Goal: Find specific page/section: Find specific page/section

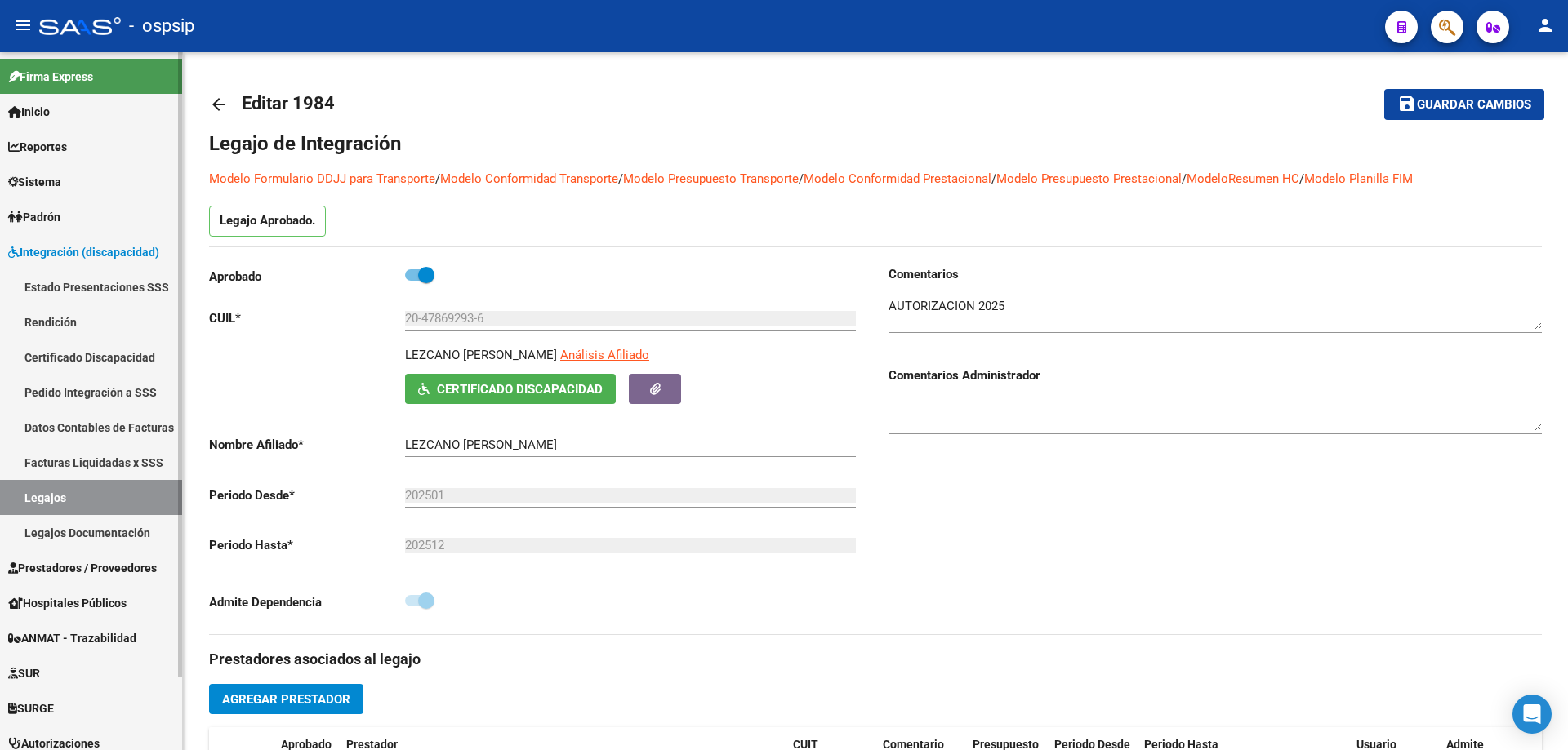
scroll to position [326, 0]
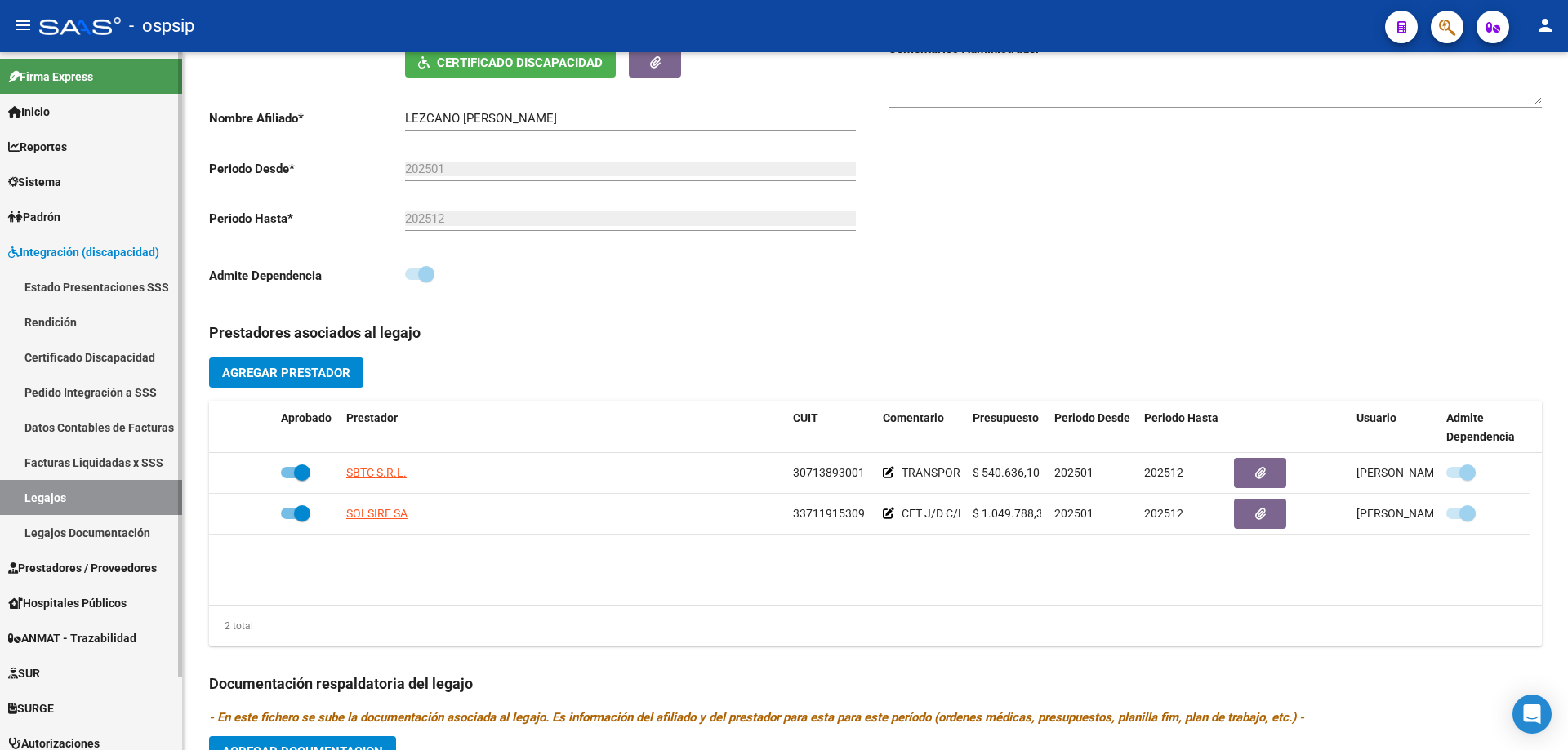
click at [51, 503] on link "Legajos" at bounding box center [91, 497] width 182 height 35
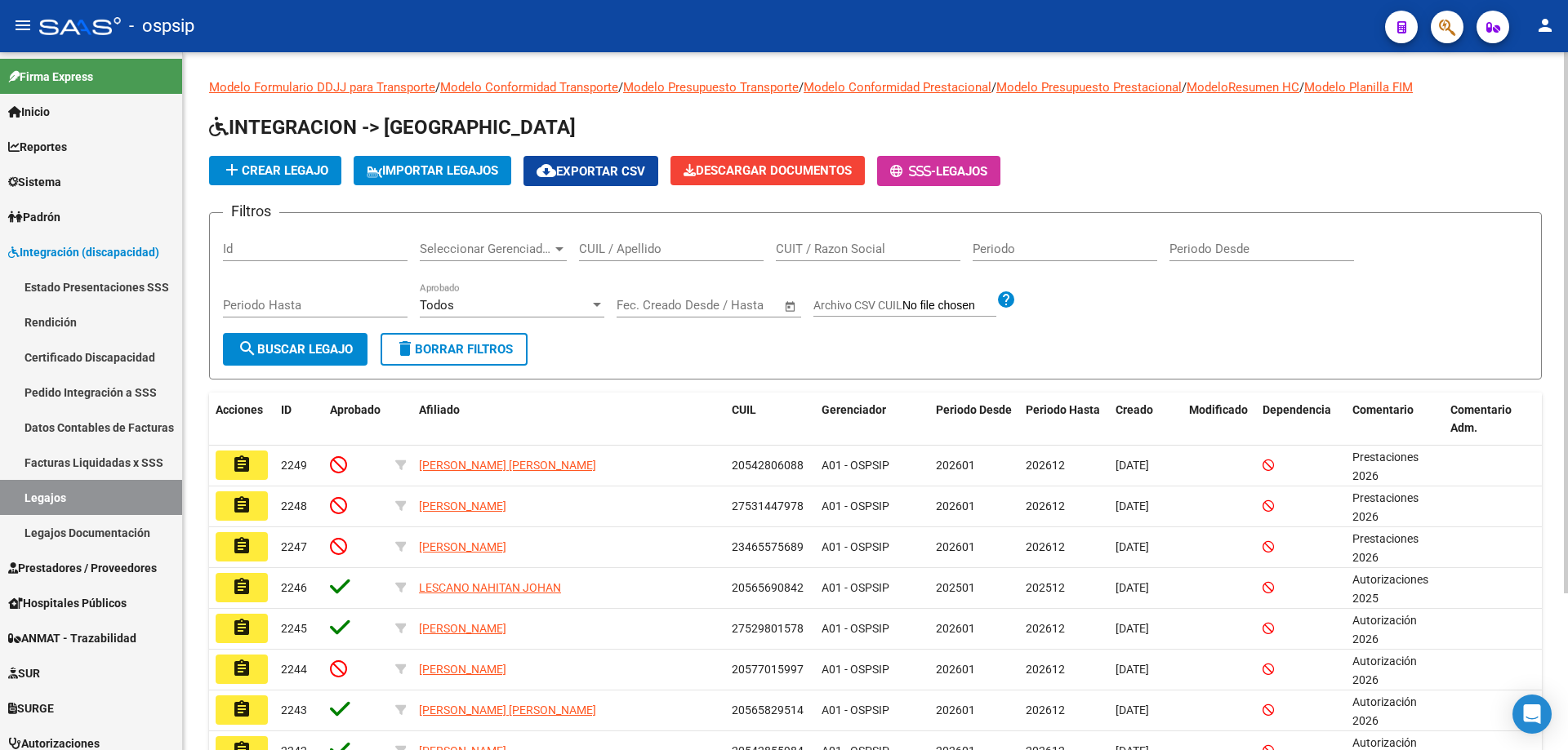
click at [636, 250] on input "CUIL / Apellido" at bounding box center [671, 249] width 184 height 14
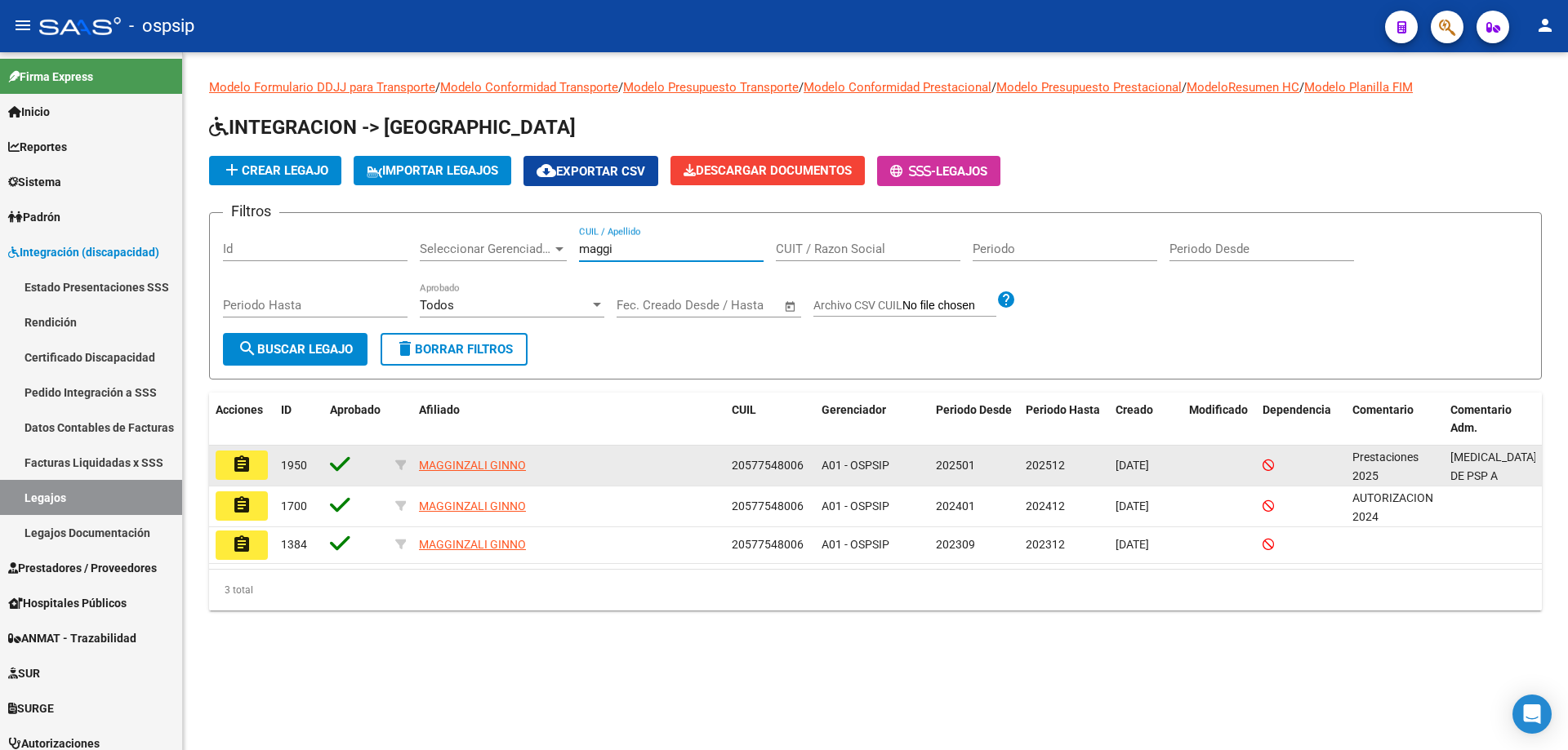
type input "maggi"
click at [243, 464] on mat-icon "assignment" at bounding box center [242, 465] width 20 height 20
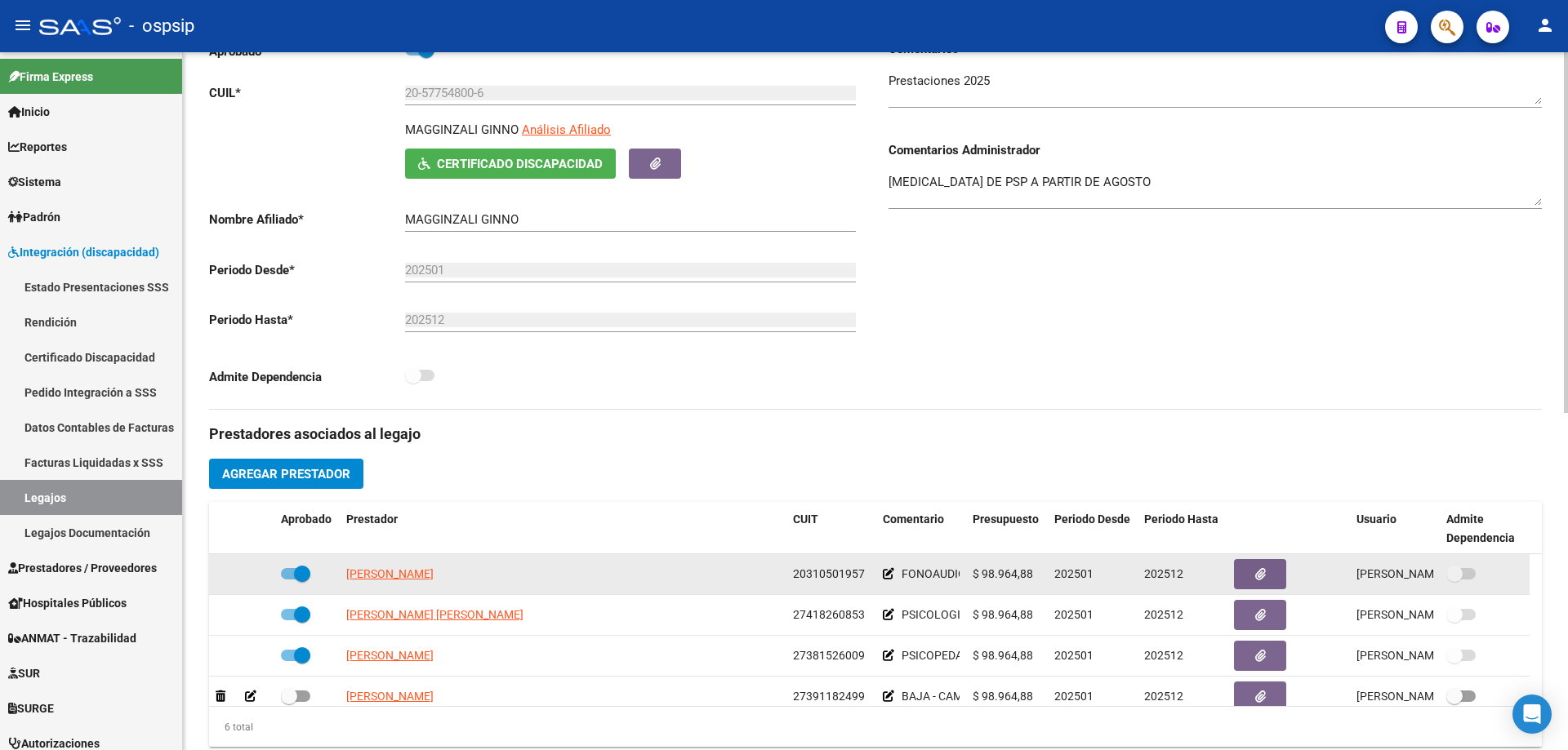
scroll to position [245, 0]
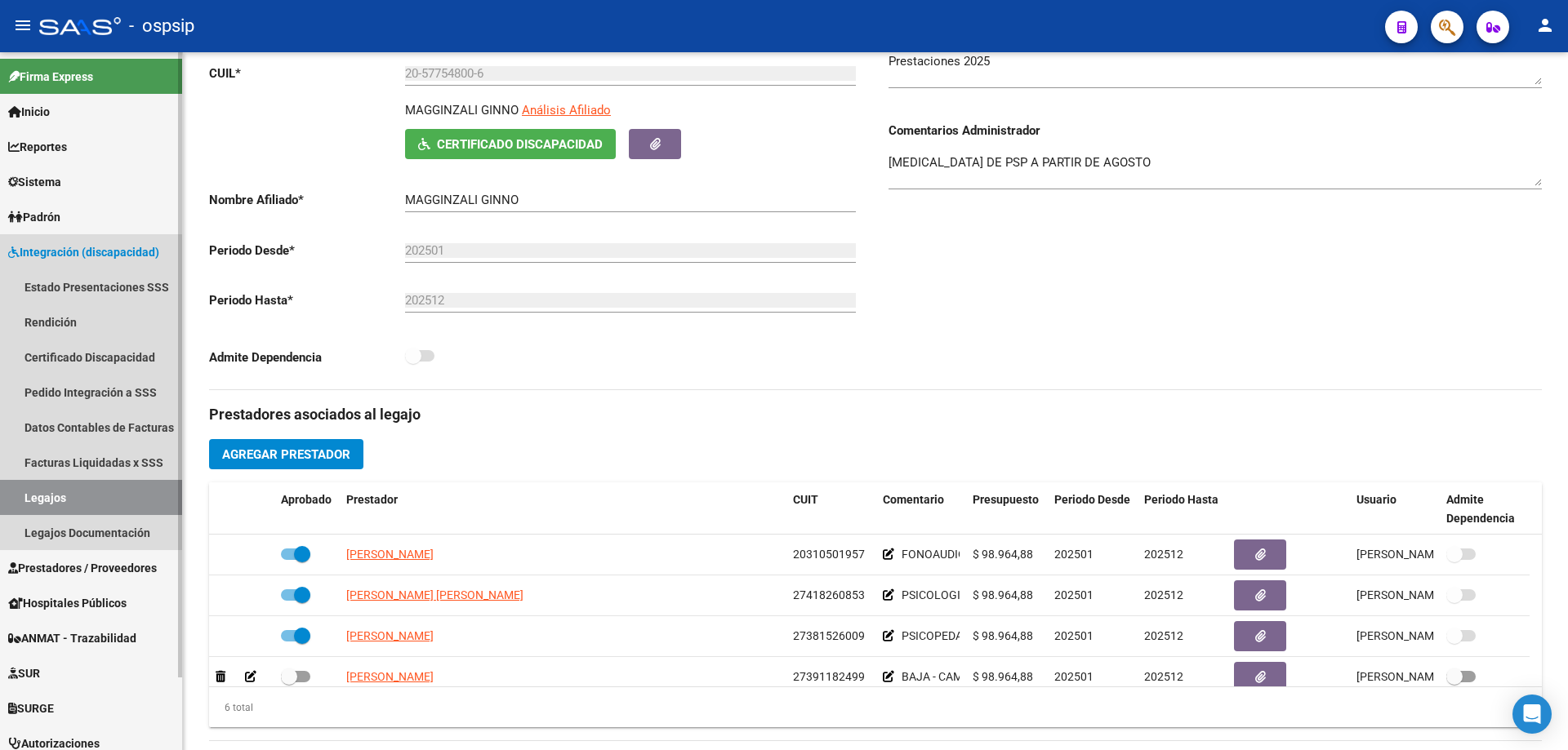
click at [40, 487] on link "Legajos" at bounding box center [91, 497] width 182 height 35
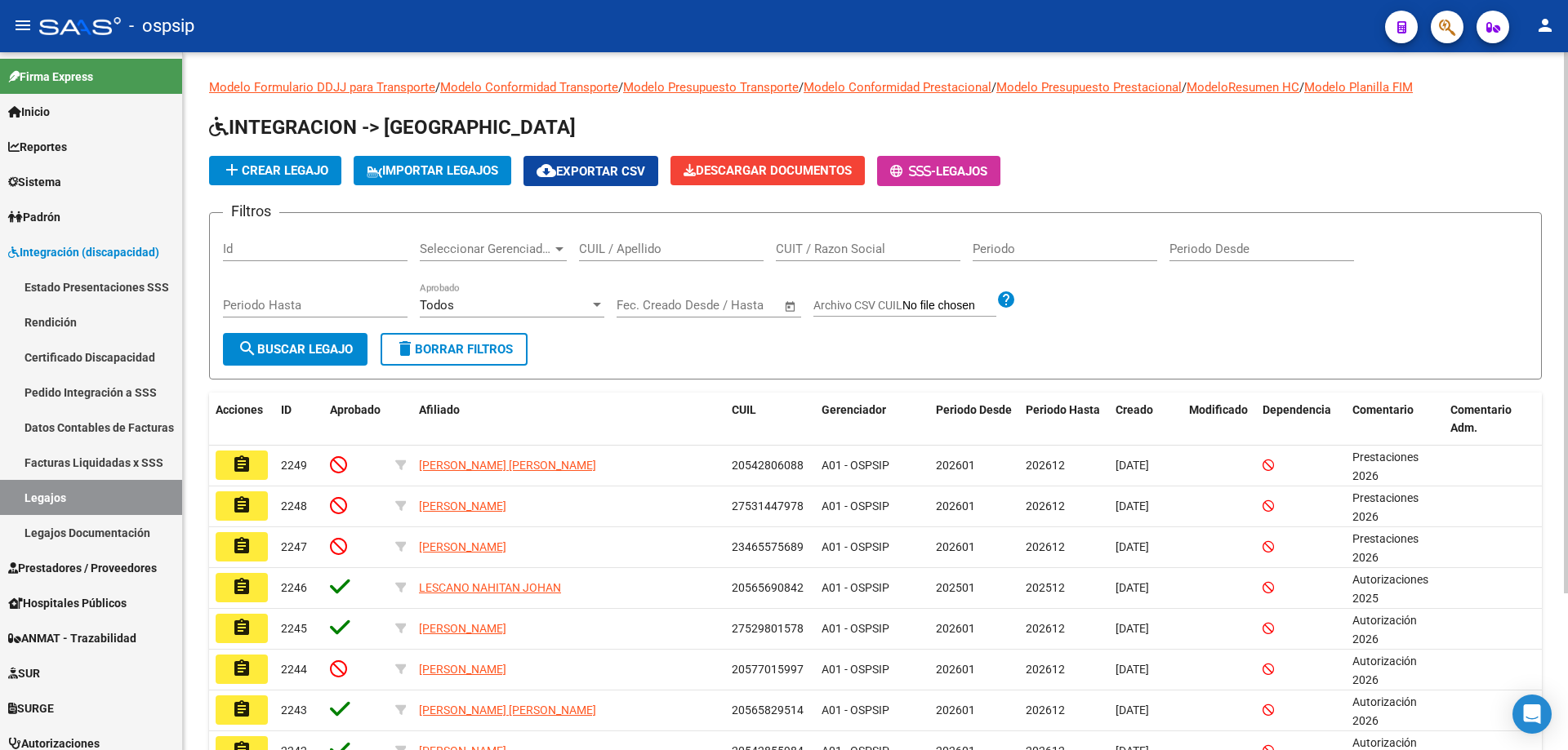
click at [632, 241] on div "CUIL / Apellido" at bounding box center [671, 243] width 184 height 35
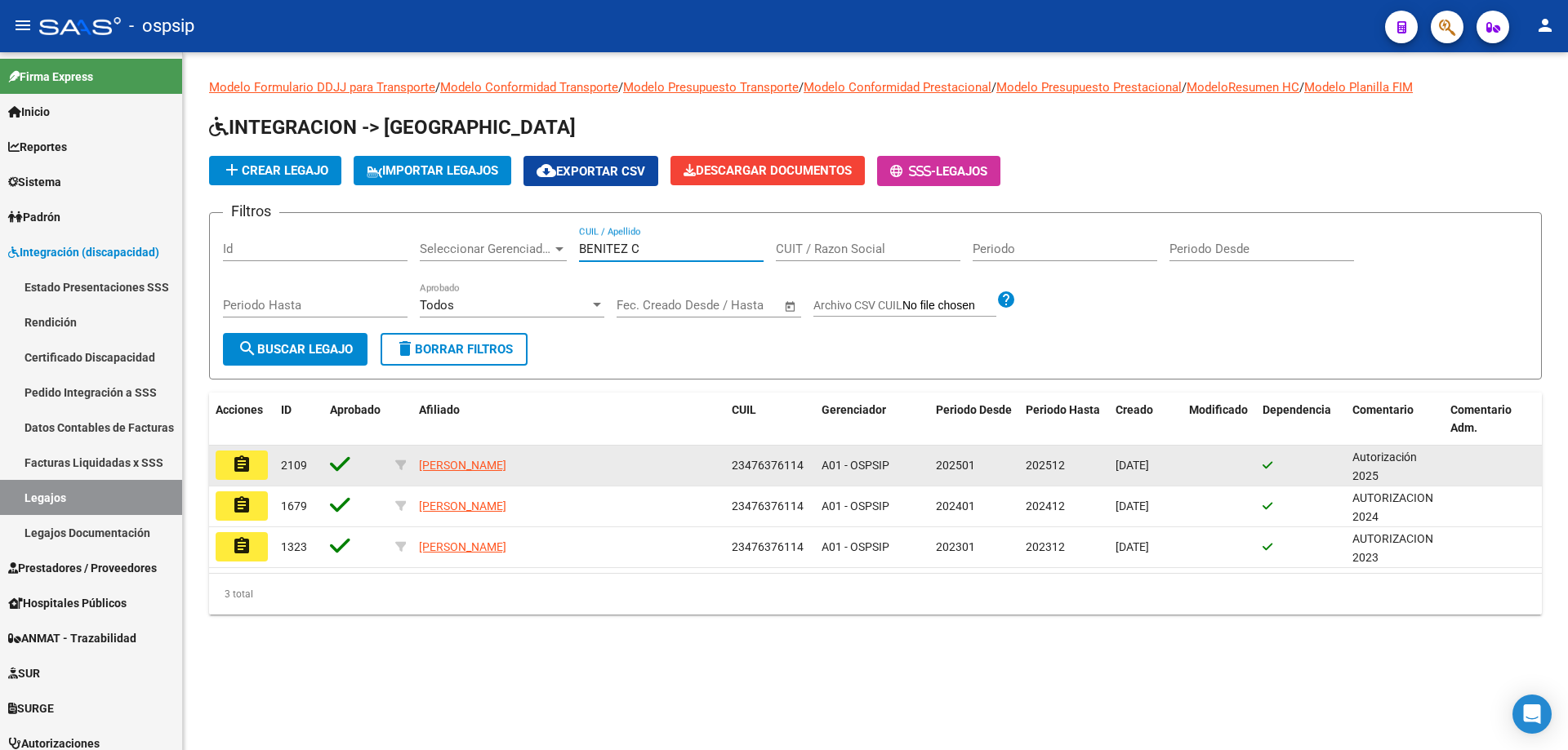
type input "BENITEZ C"
click at [264, 463] on button "assignment" at bounding box center [242, 465] width 52 height 30
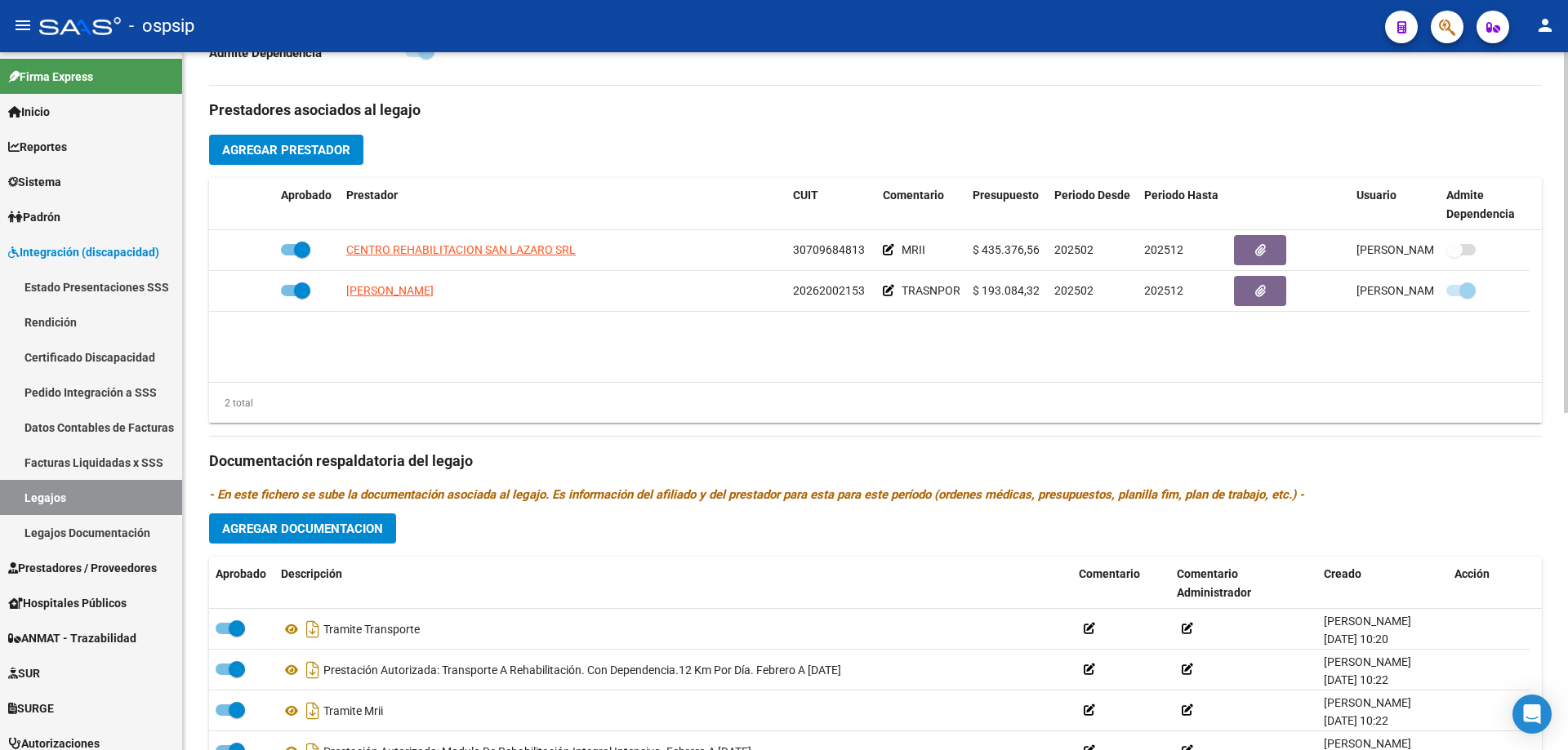
scroll to position [653, 0]
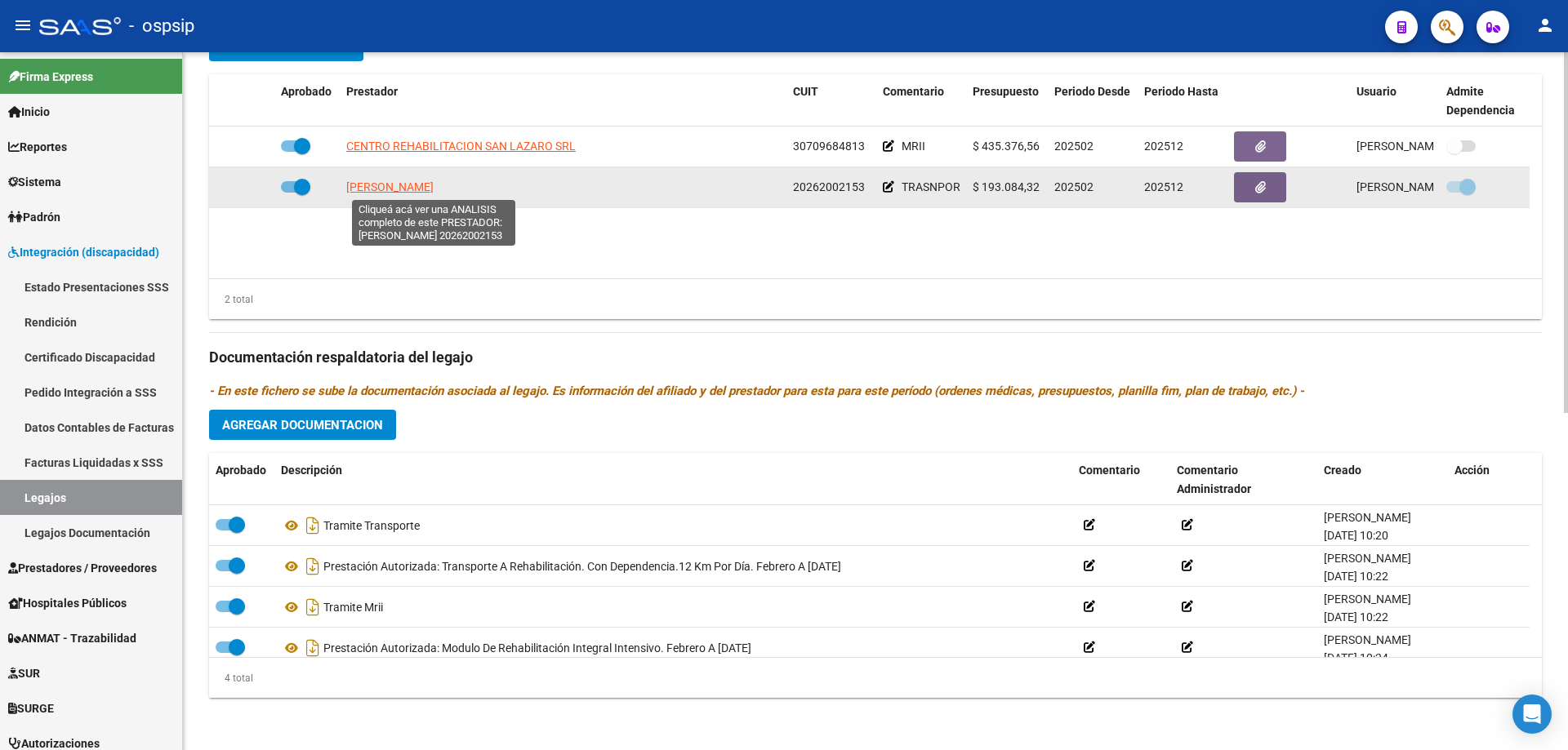
click at [434, 187] on span "[PERSON_NAME]" at bounding box center [390, 187] width 87 height 13
type textarea "20262002153"
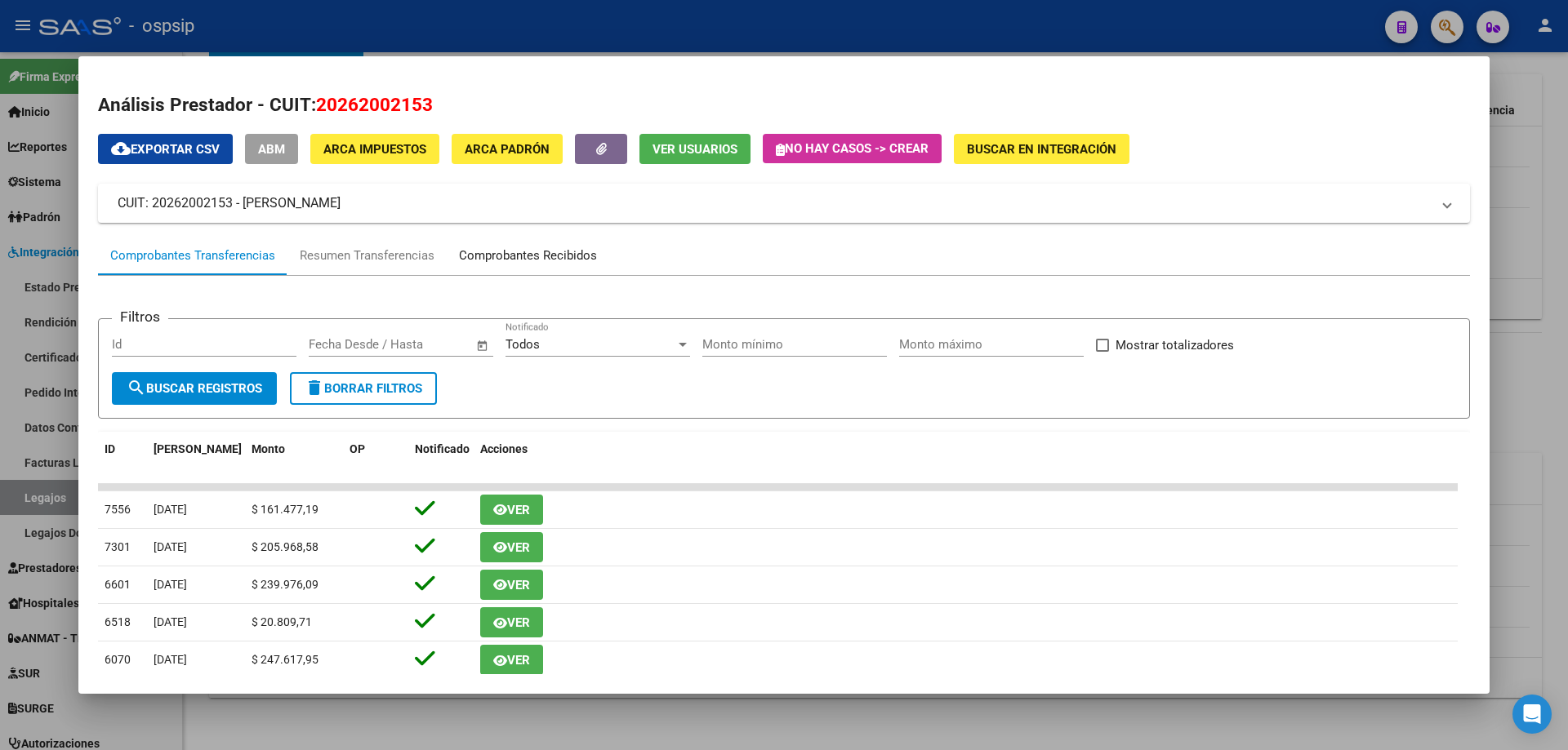
click at [507, 254] on div "Comprobantes Recibidos" at bounding box center [527, 255] width 138 height 19
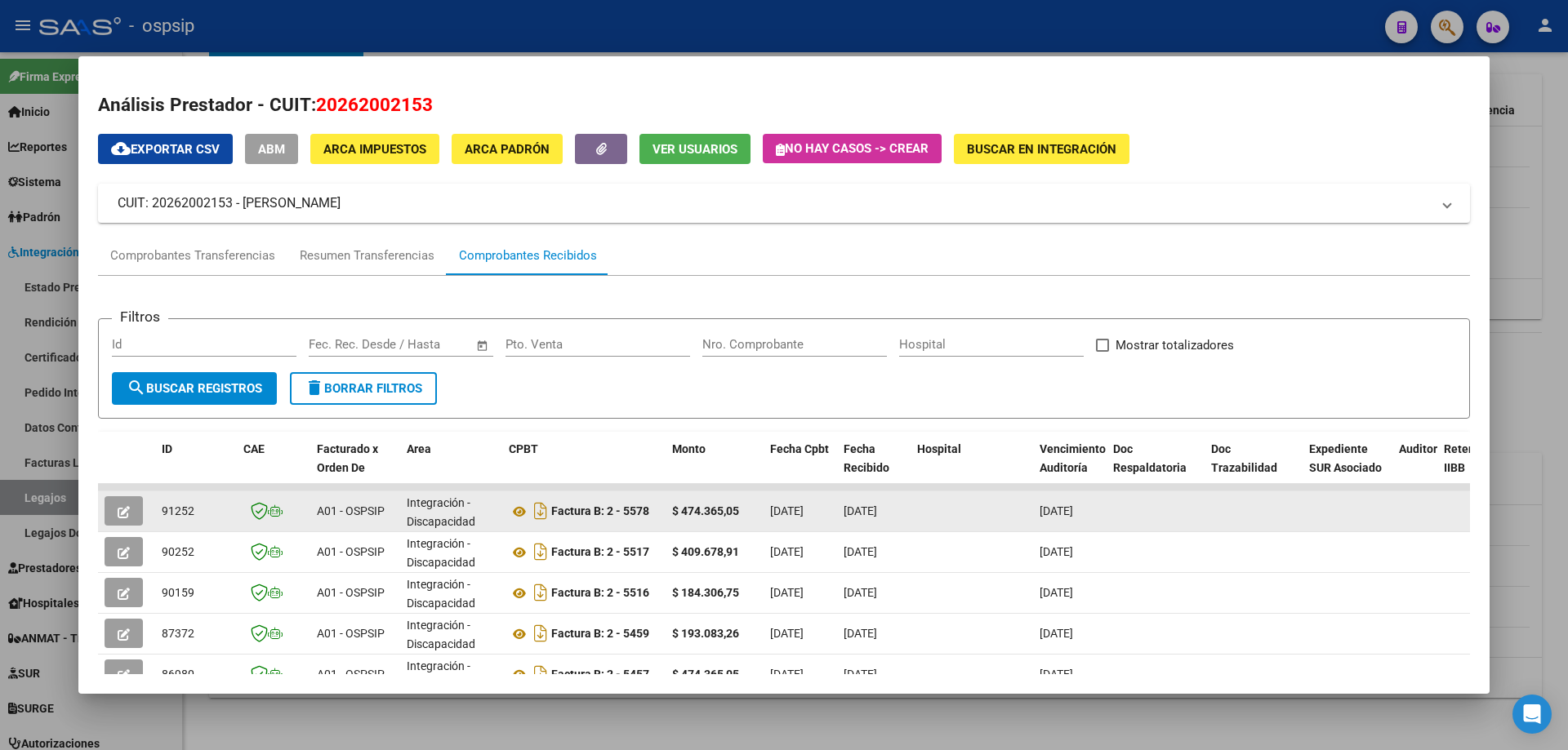
click at [124, 502] on button "button" at bounding box center [123, 511] width 39 height 30
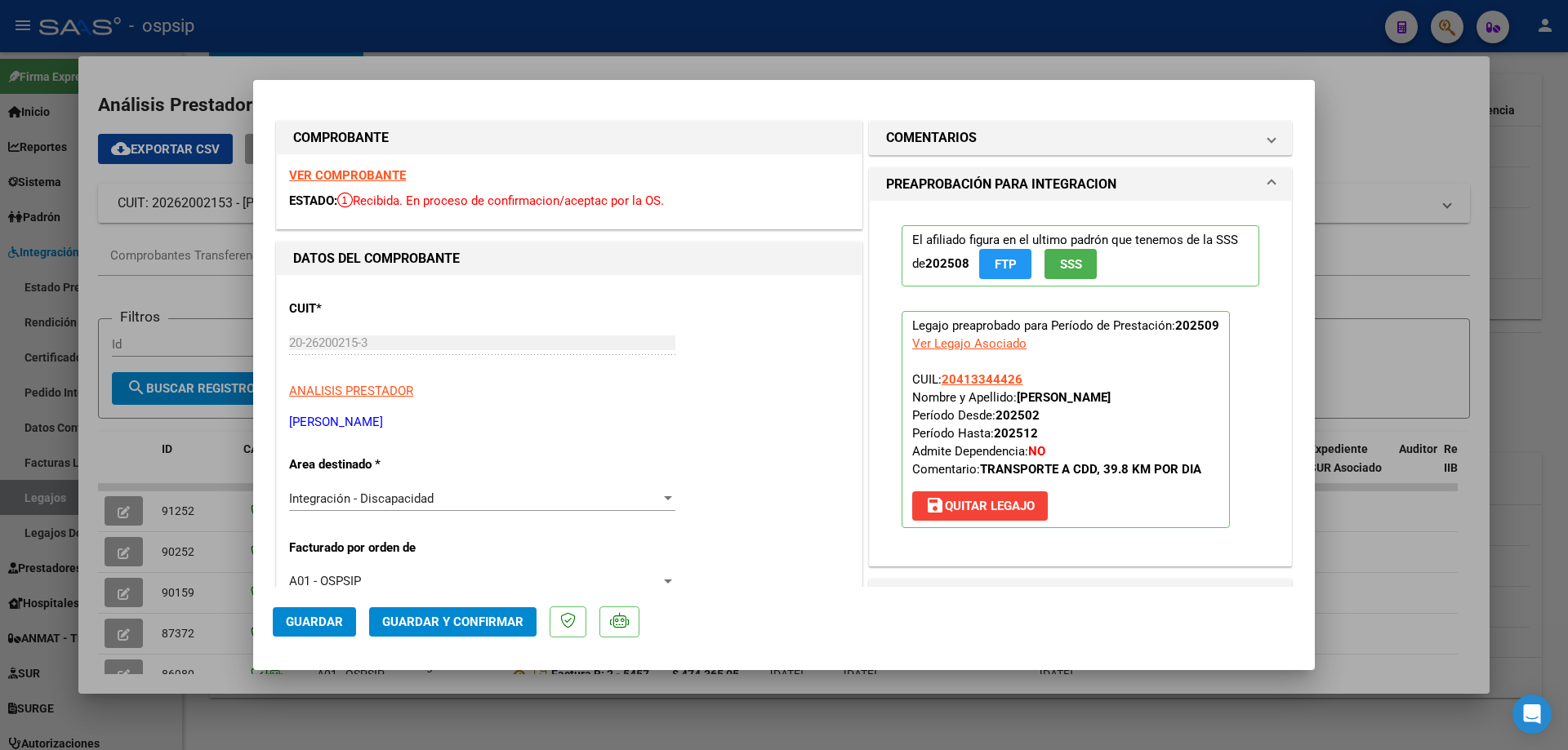
click at [127, 553] on div at bounding box center [784, 375] width 1568 height 750
type input "$ 0,00"
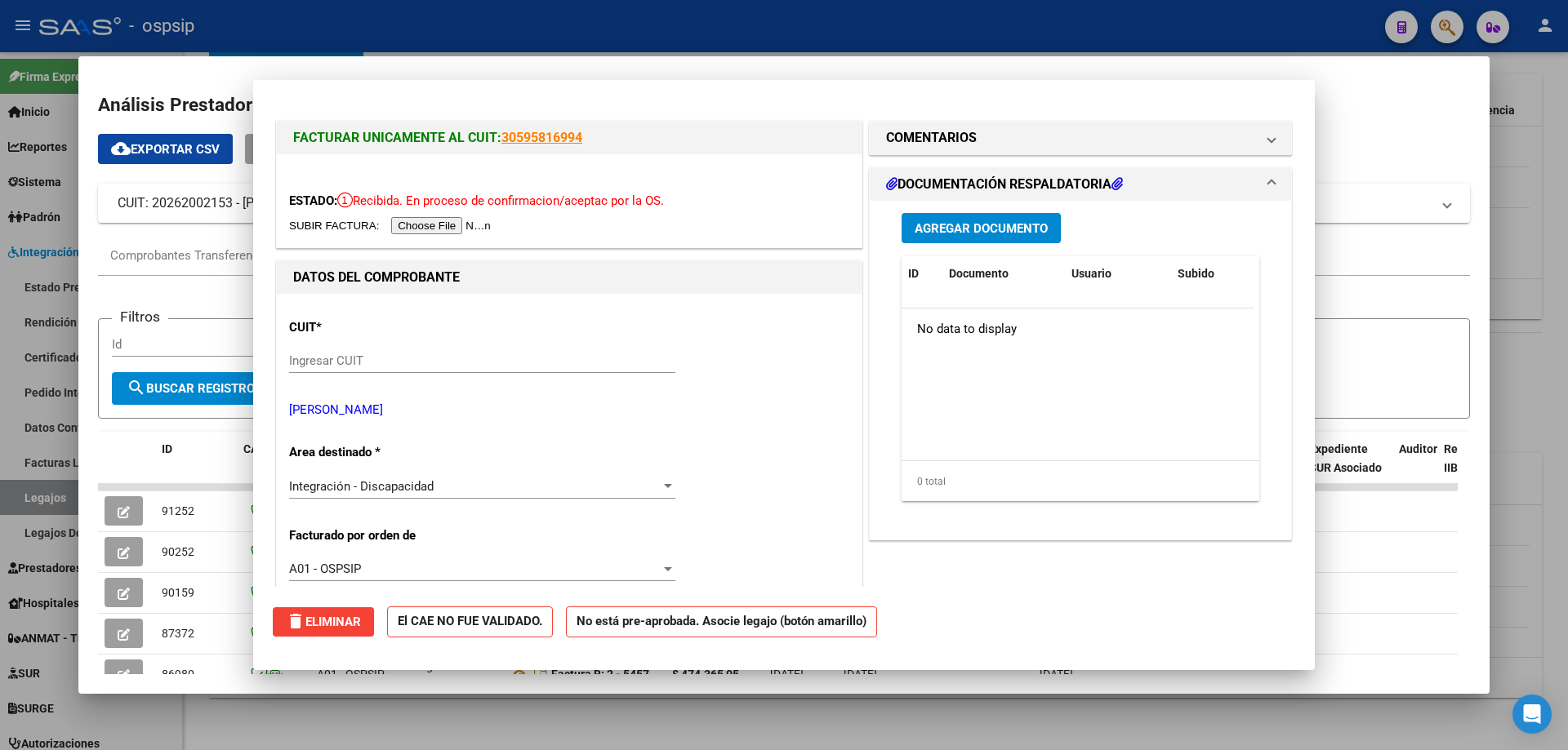
click at [127, 553] on icon "button" at bounding box center [124, 553] width 13 height 13
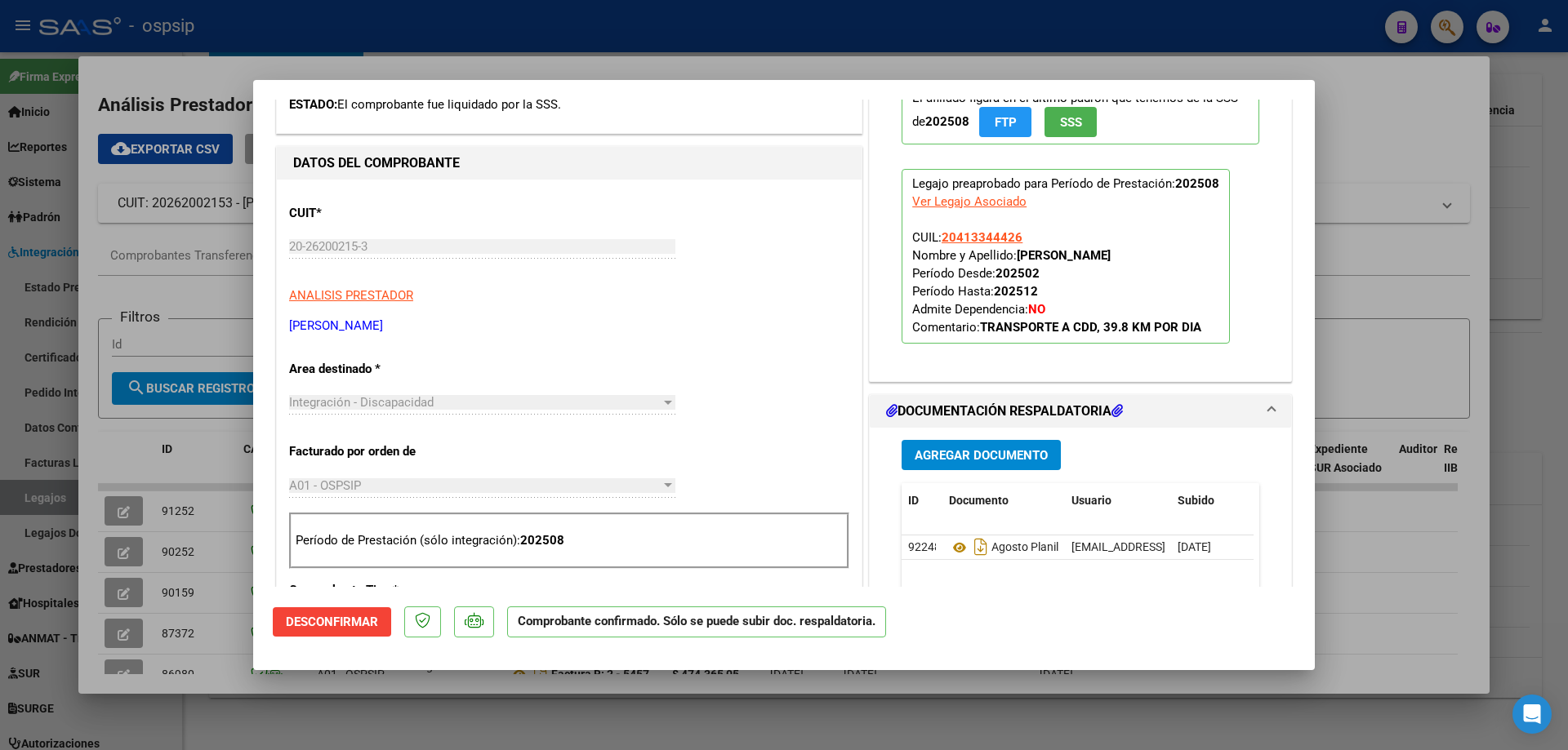
scroll to position [0, 0]
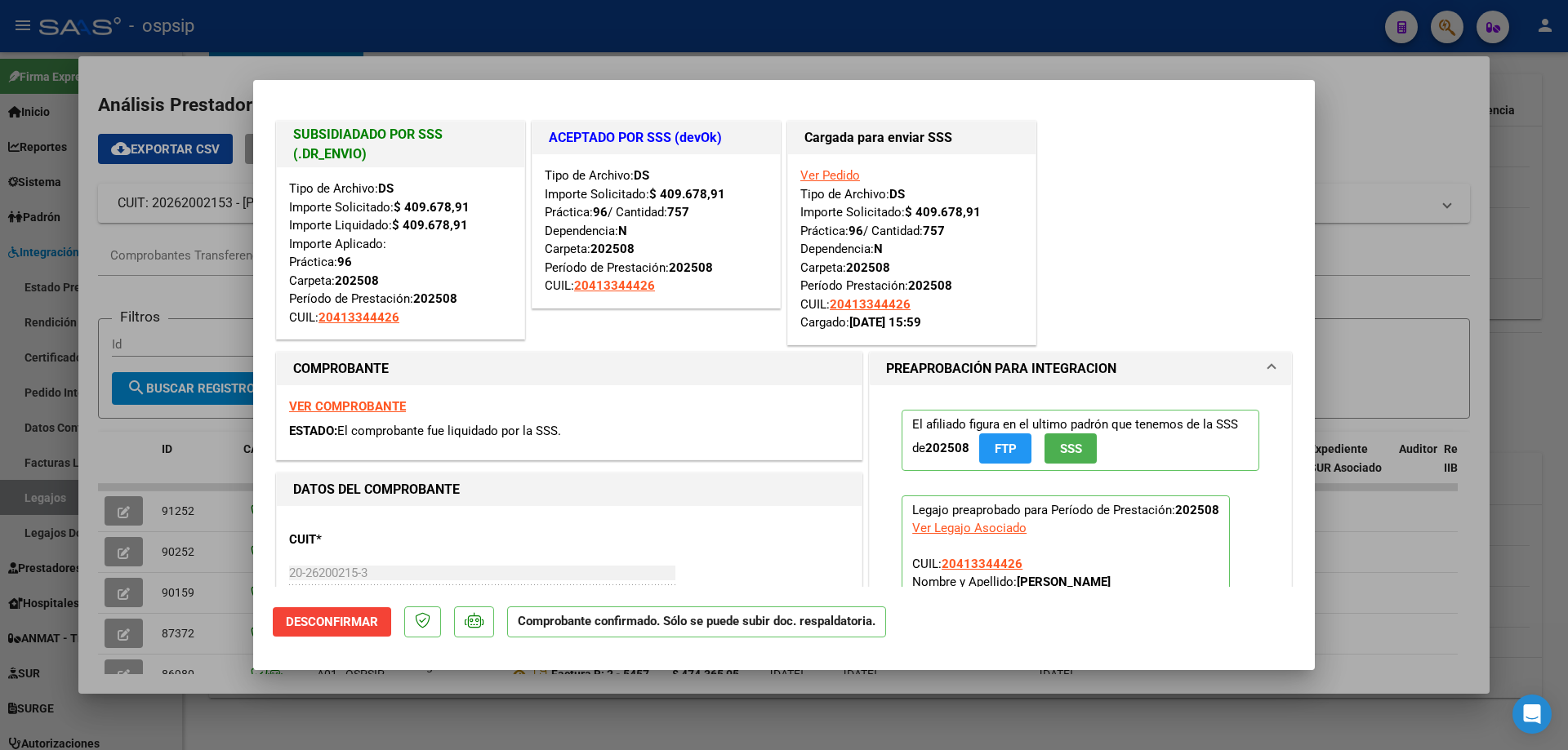
click at [292, 31] on div at bounding box center [784, 375] width 1568 height 750
type input "$ 0,00"
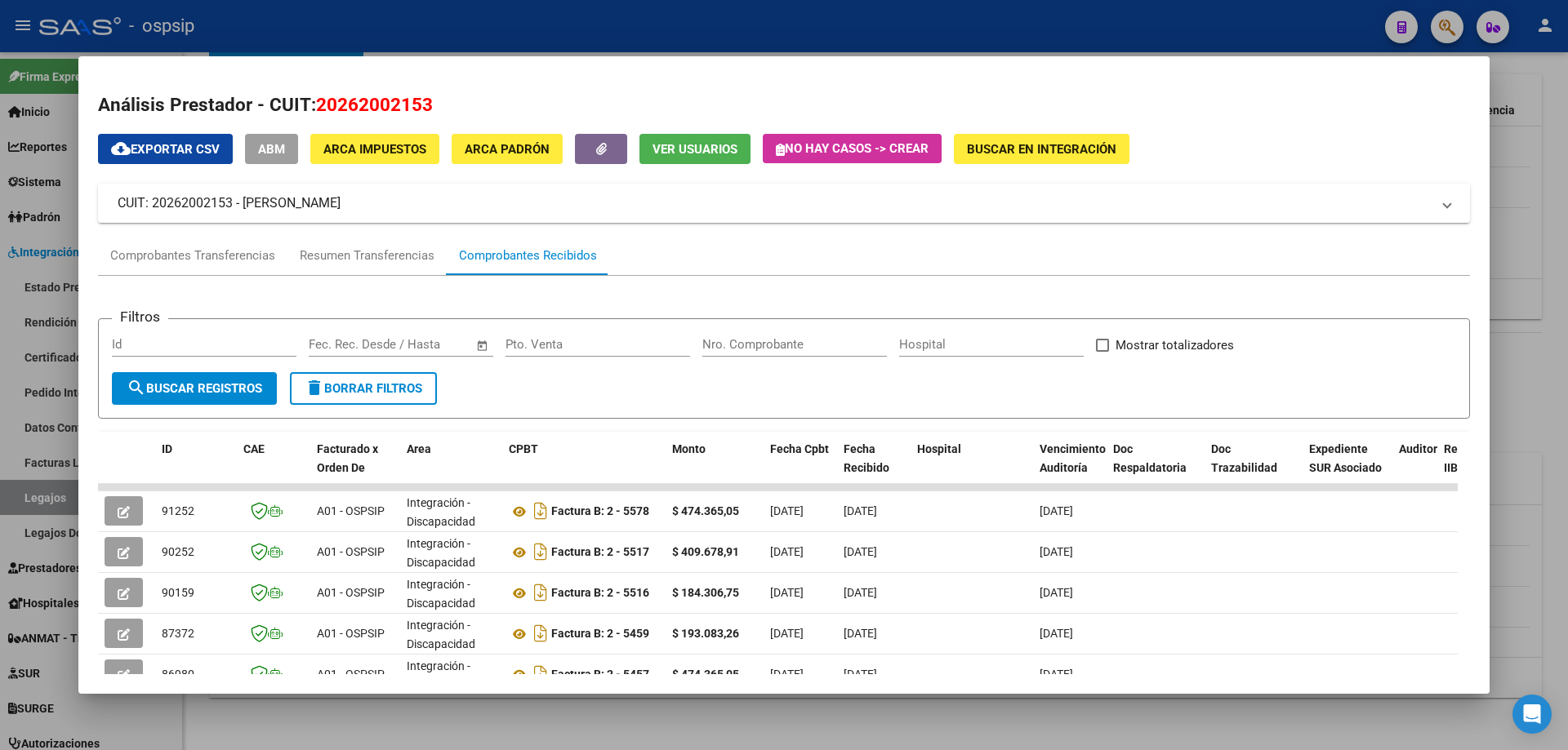
click at [292, 30] on div at bounding box center [784, 375] width 1568 height 750
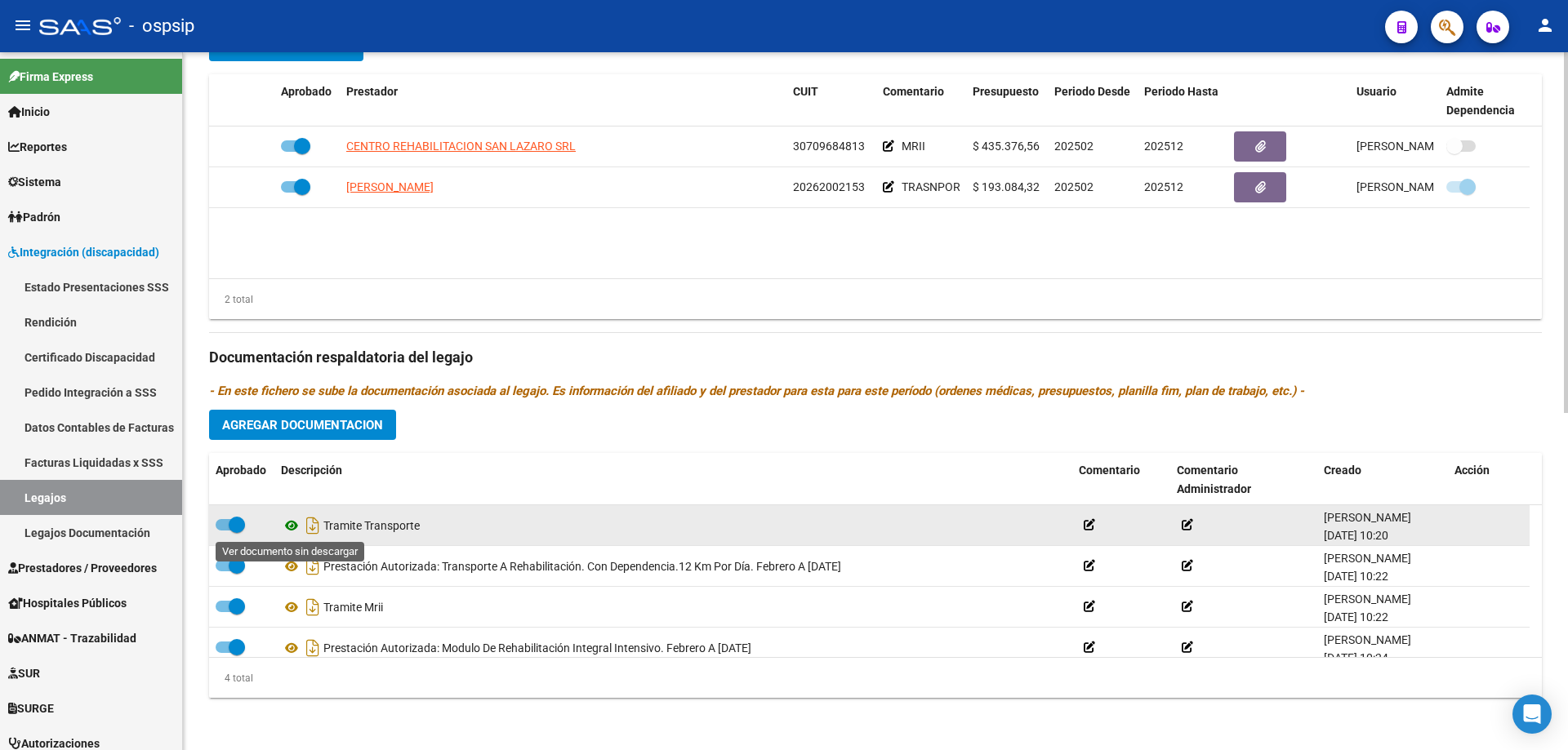
click at [291, 520] on icon at bounding box center [291, 526] width 22 height 20
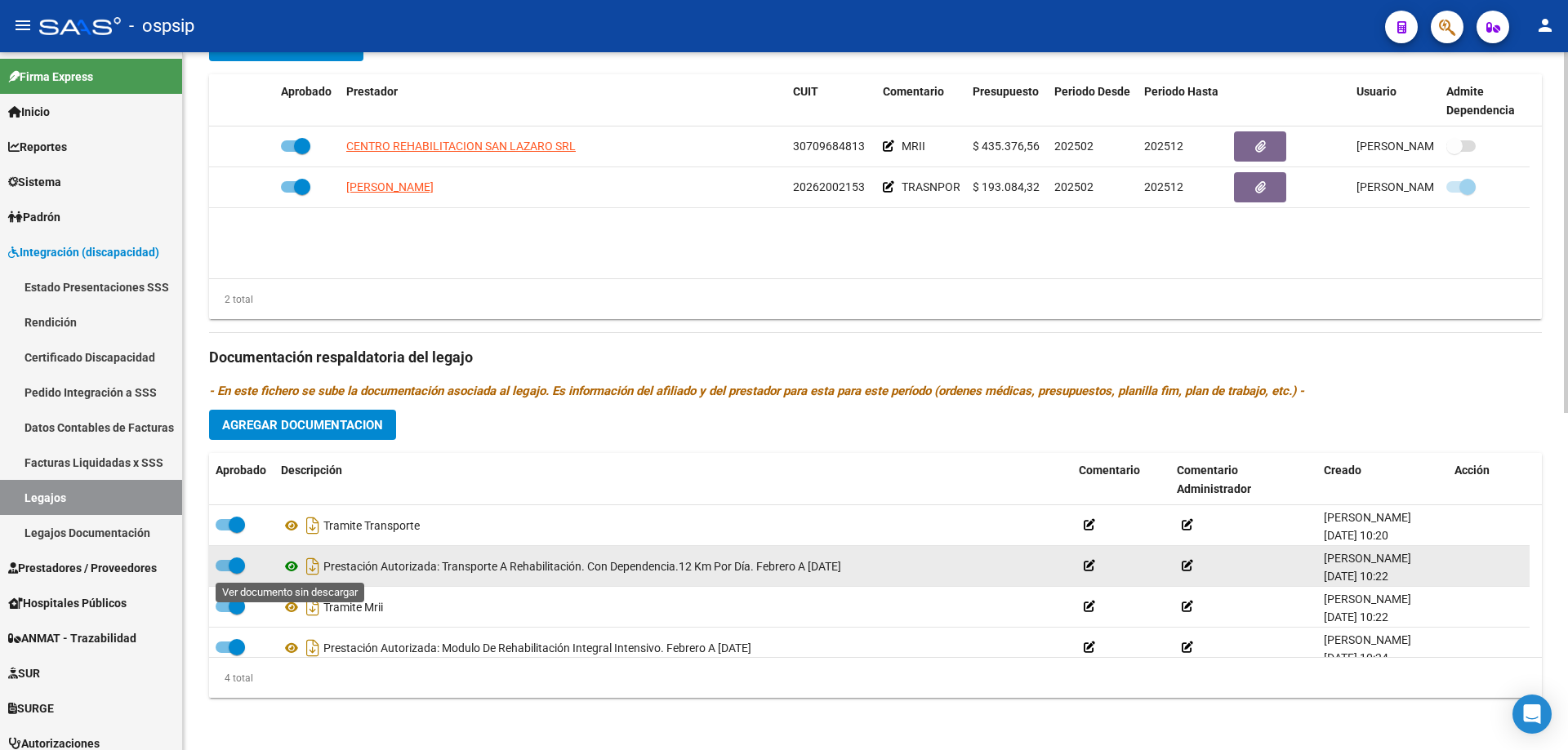
click at [288, 567] on icon at bounding box center [291, 567] width 22 height 20
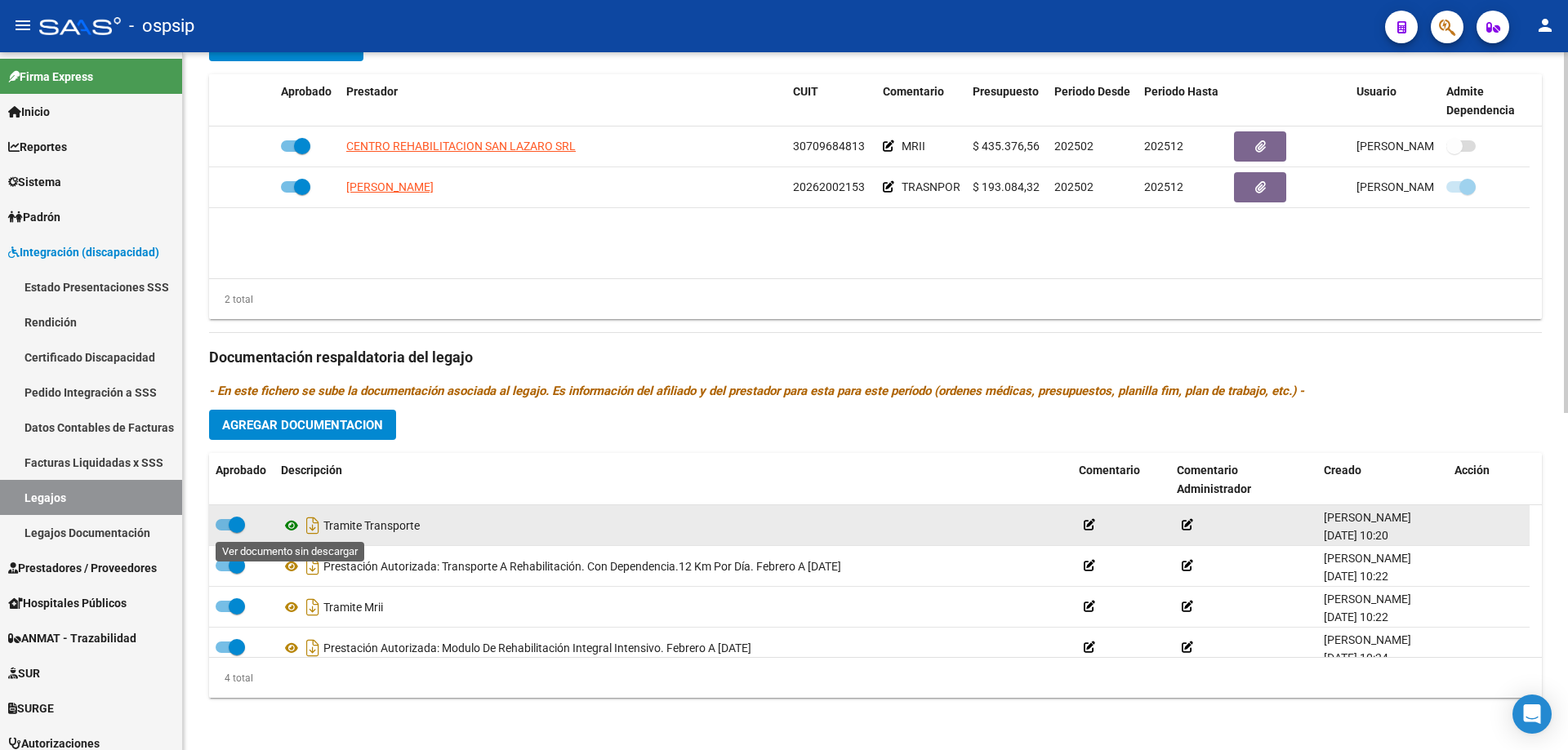
click at [287, 527] on icon at bounding box center [291, 526] width 22 height 20
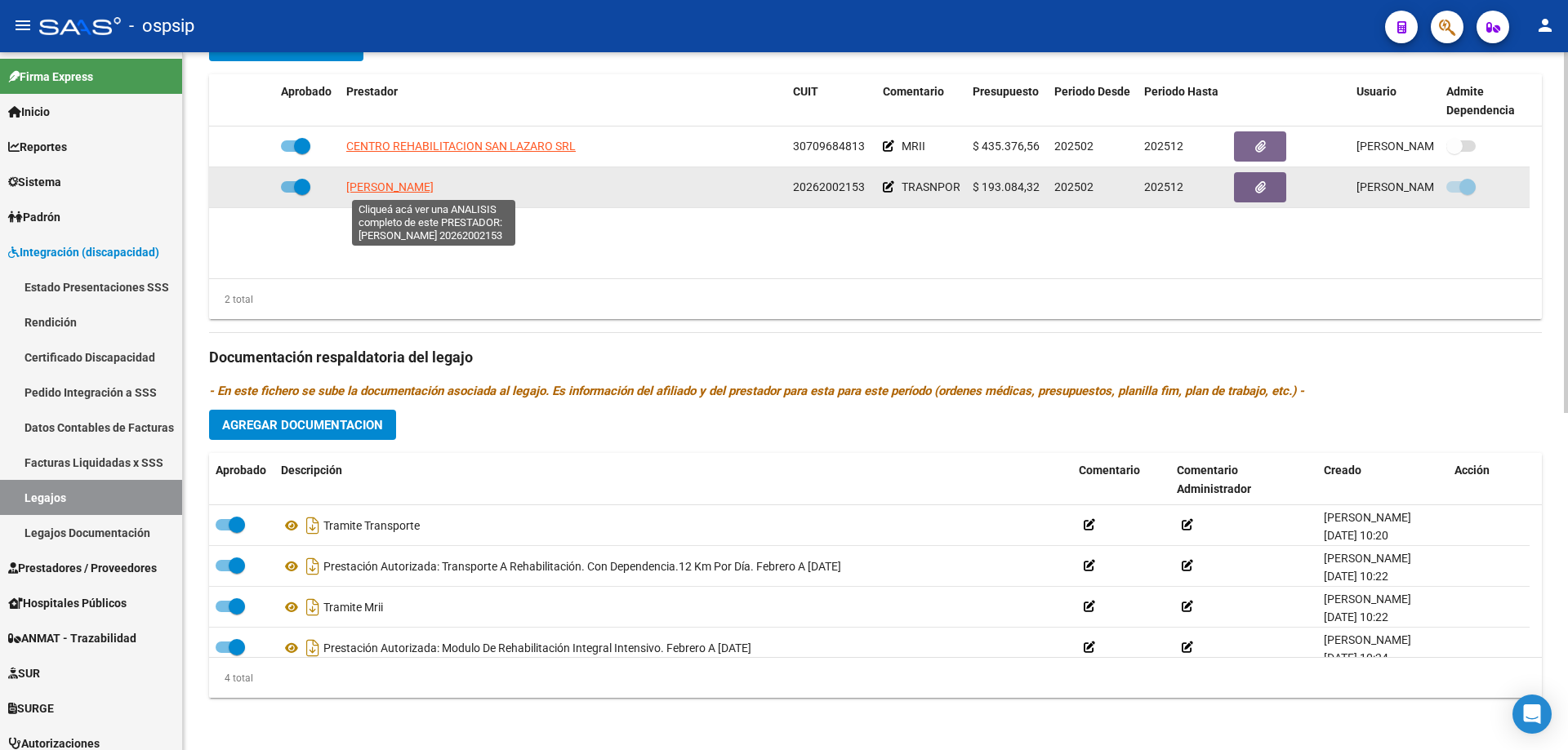
click at [434, 190] on span "[PERSON_NAME]" at bounding box center [390, 187] width 87 height 13
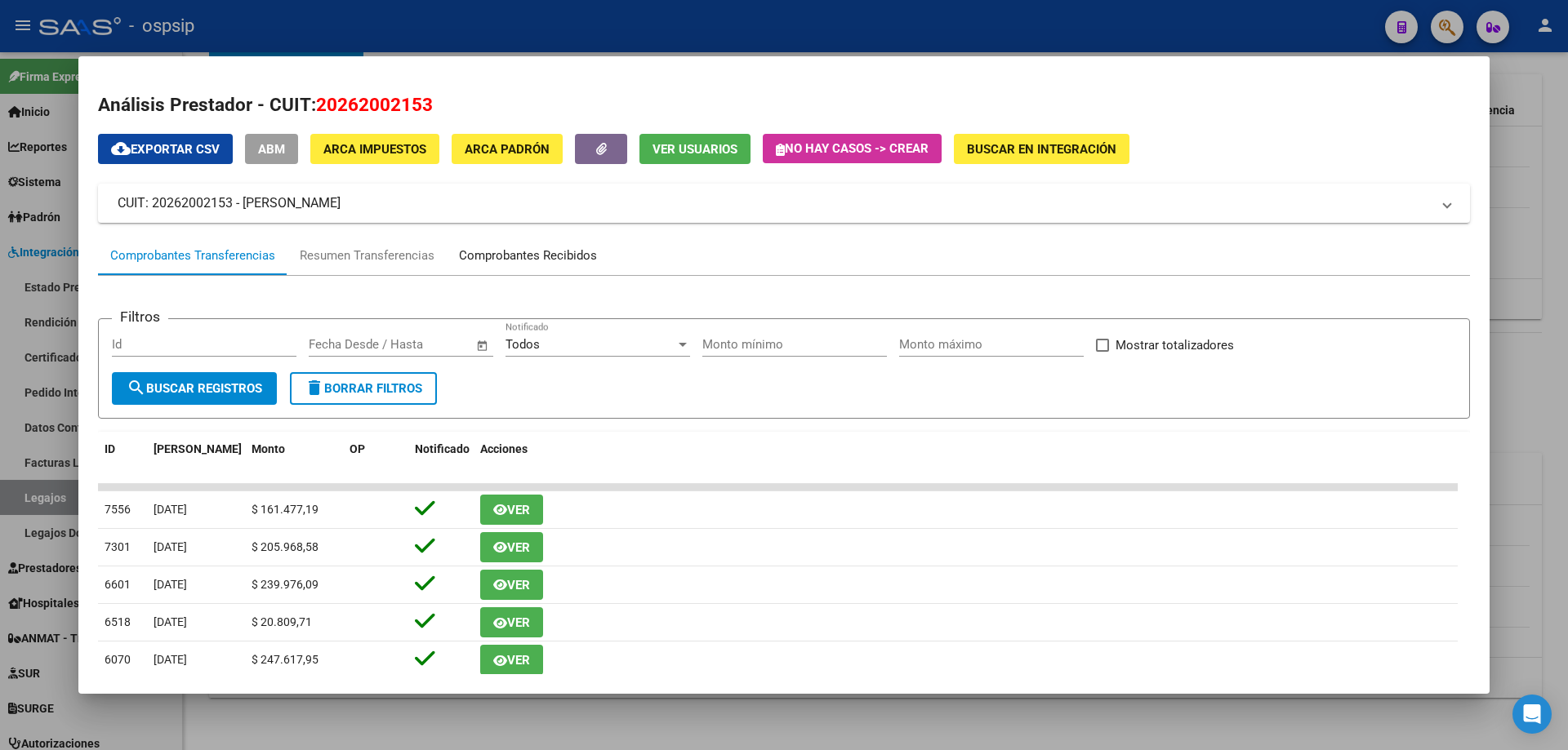
click at [537, 254] on div "Comprobantes Recibidos" at bounding box center [527, 255] width 138 height 19
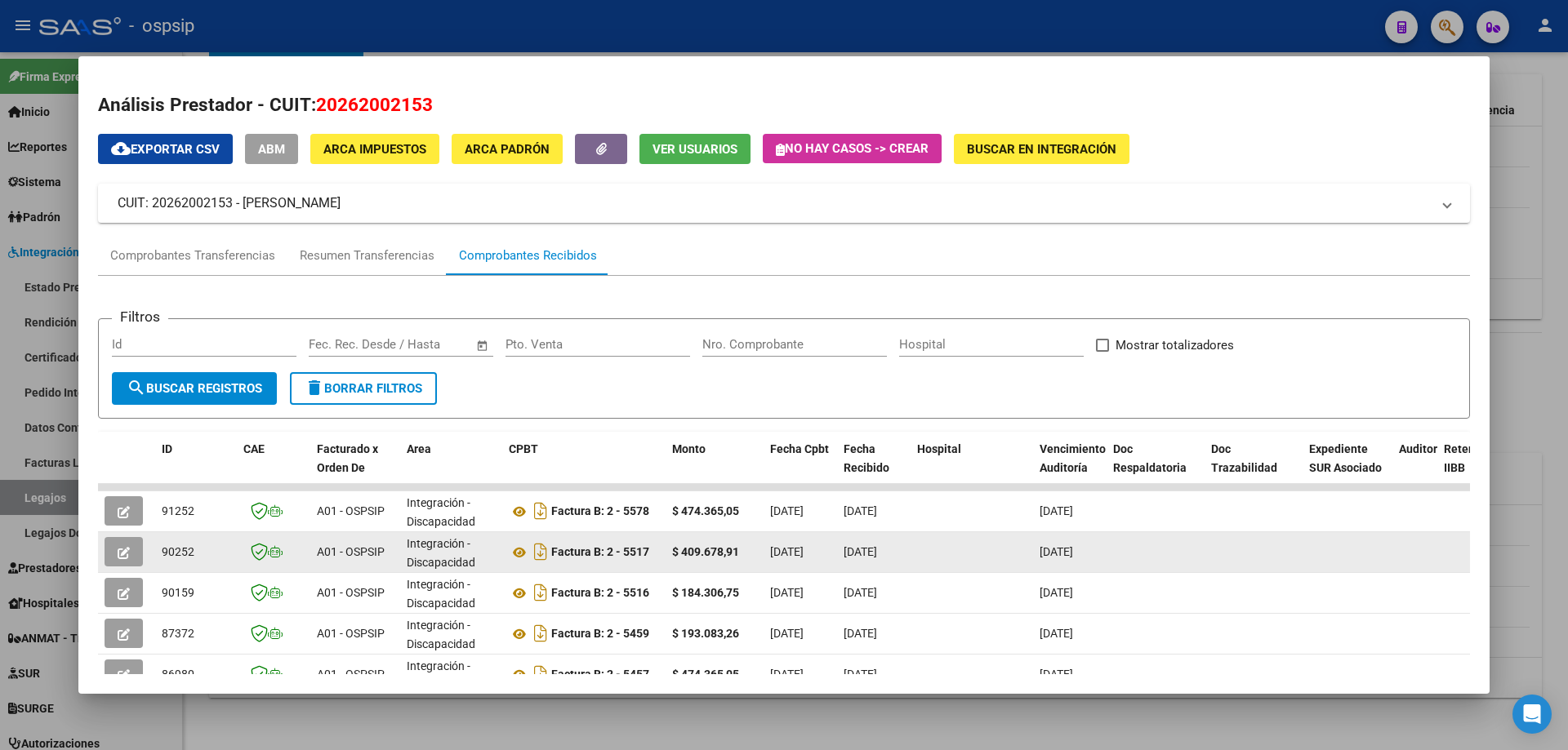
click at [120, 547] on icon "button" at bounding box center [124, 553] width 13 height 13
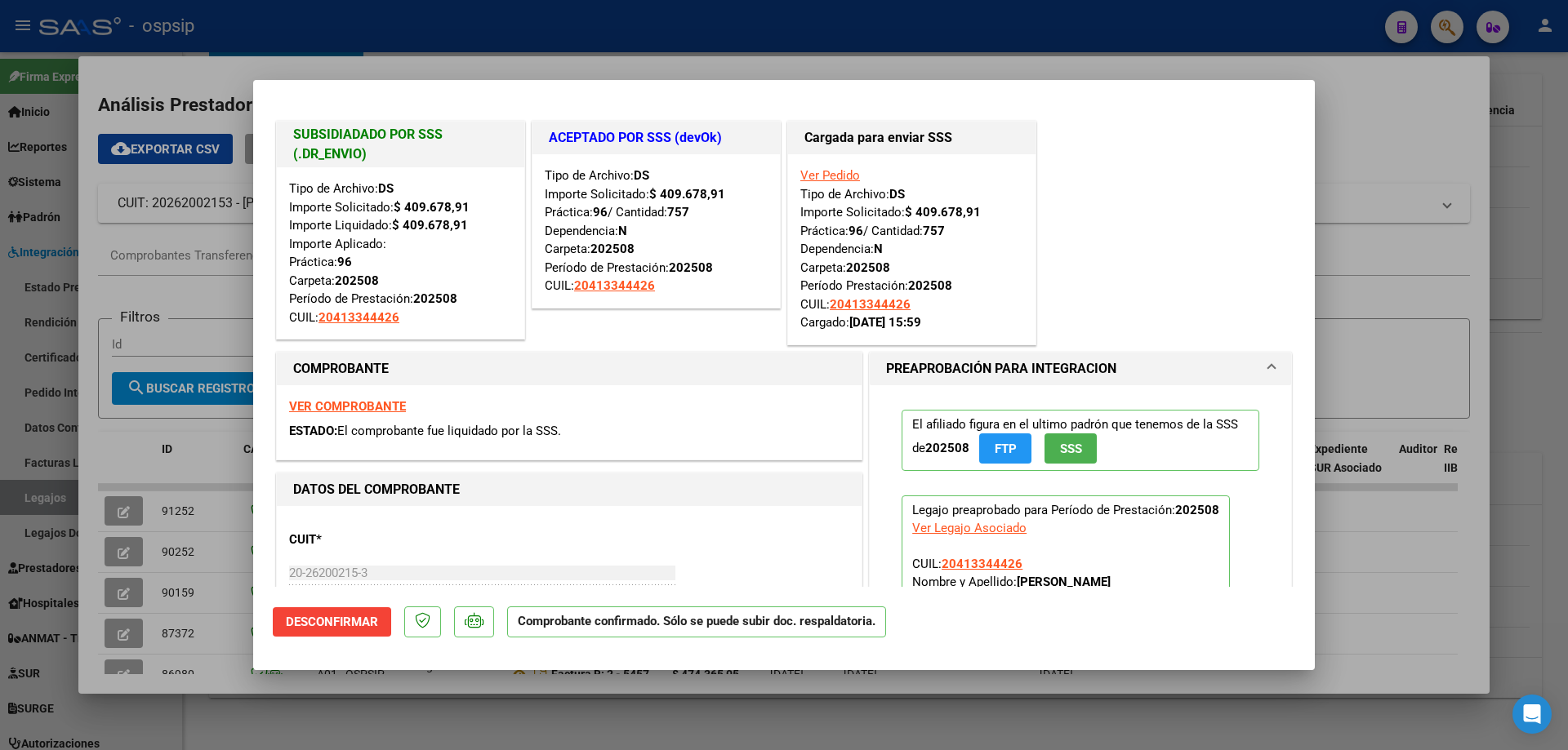
click at [134, 595] on div at bounding box center [784, 375] width 1568 height 750
type input "$ 0,00"
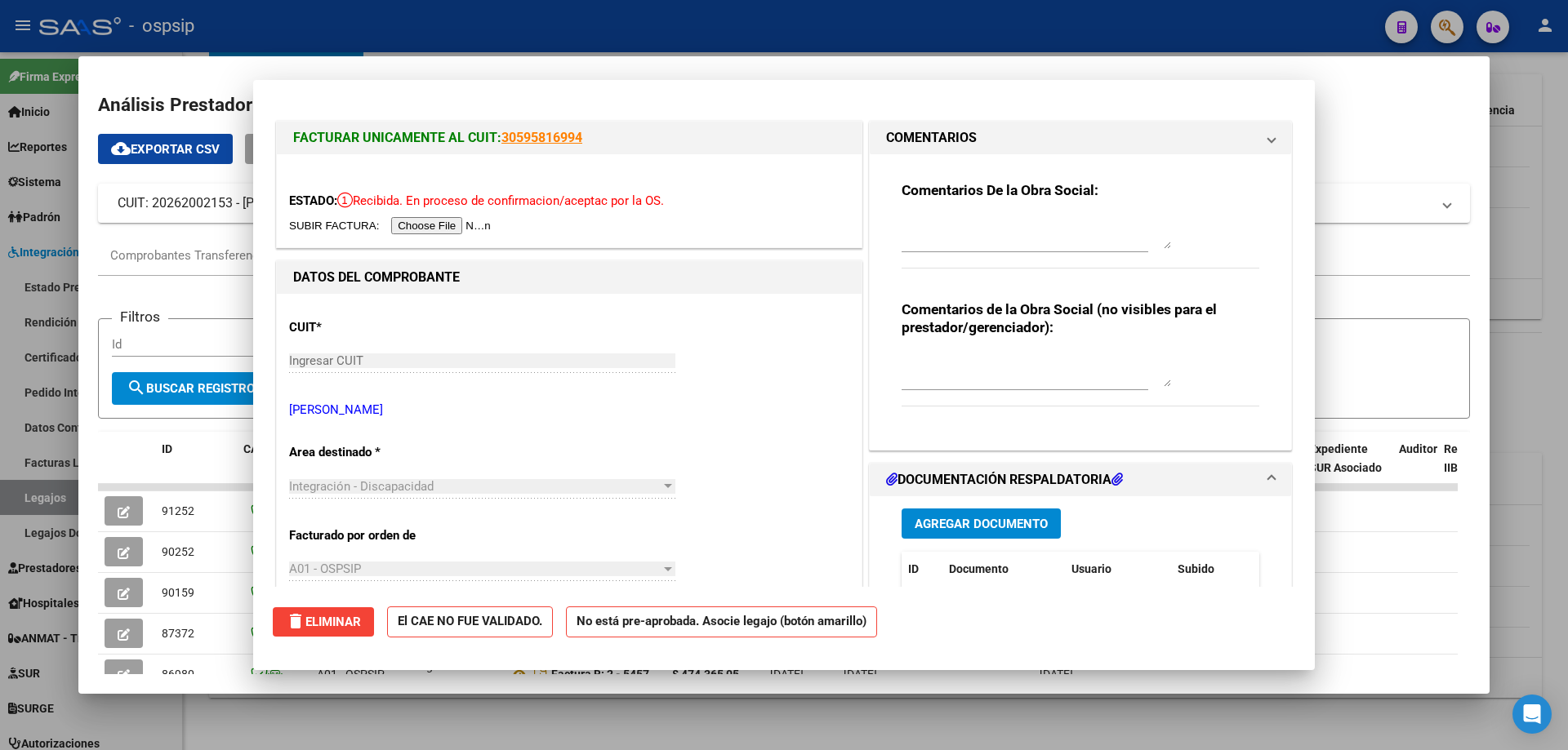
click at [134, 595] on button "button" at bounding box center [123, 593] width 39 height 30
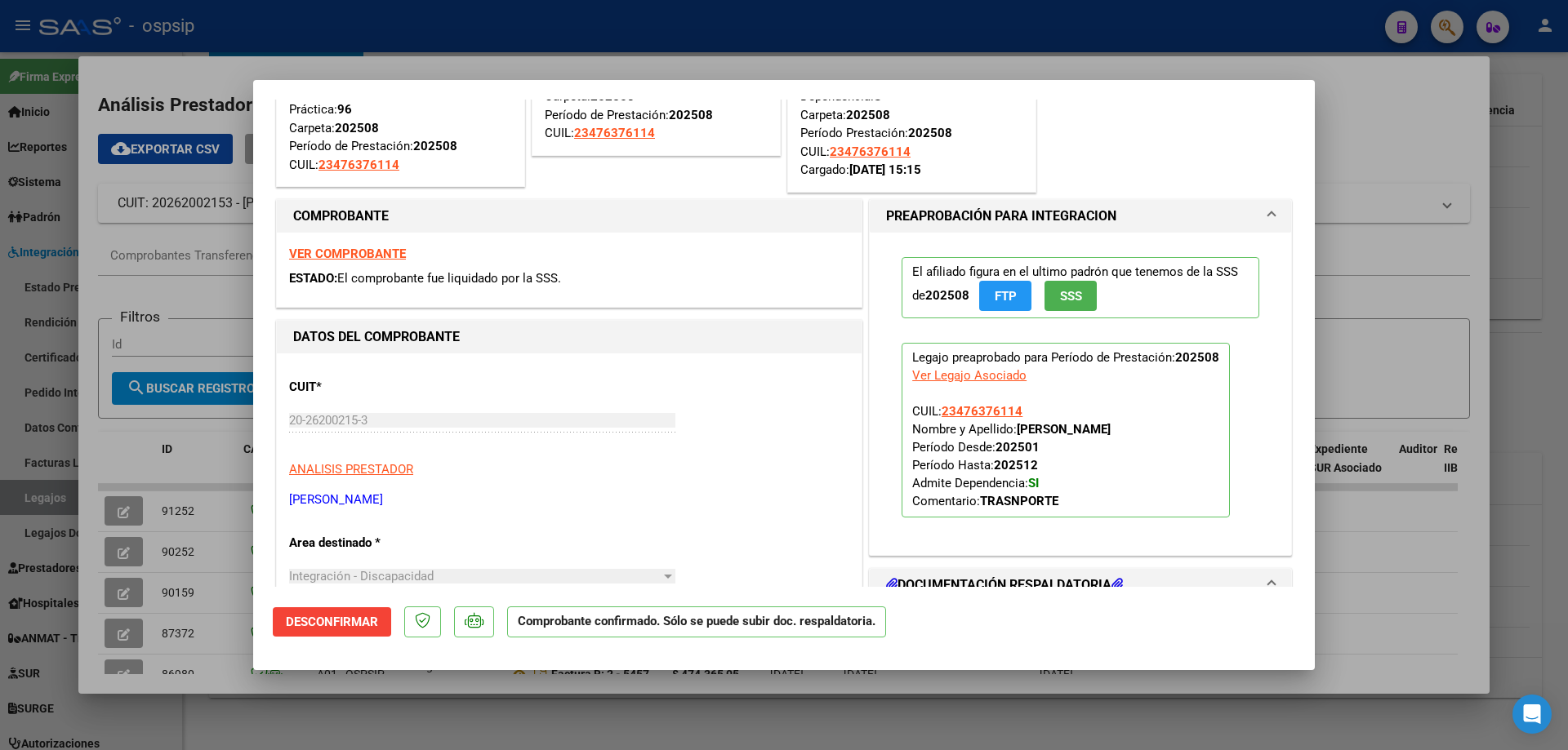
scroll to position [82, 0]
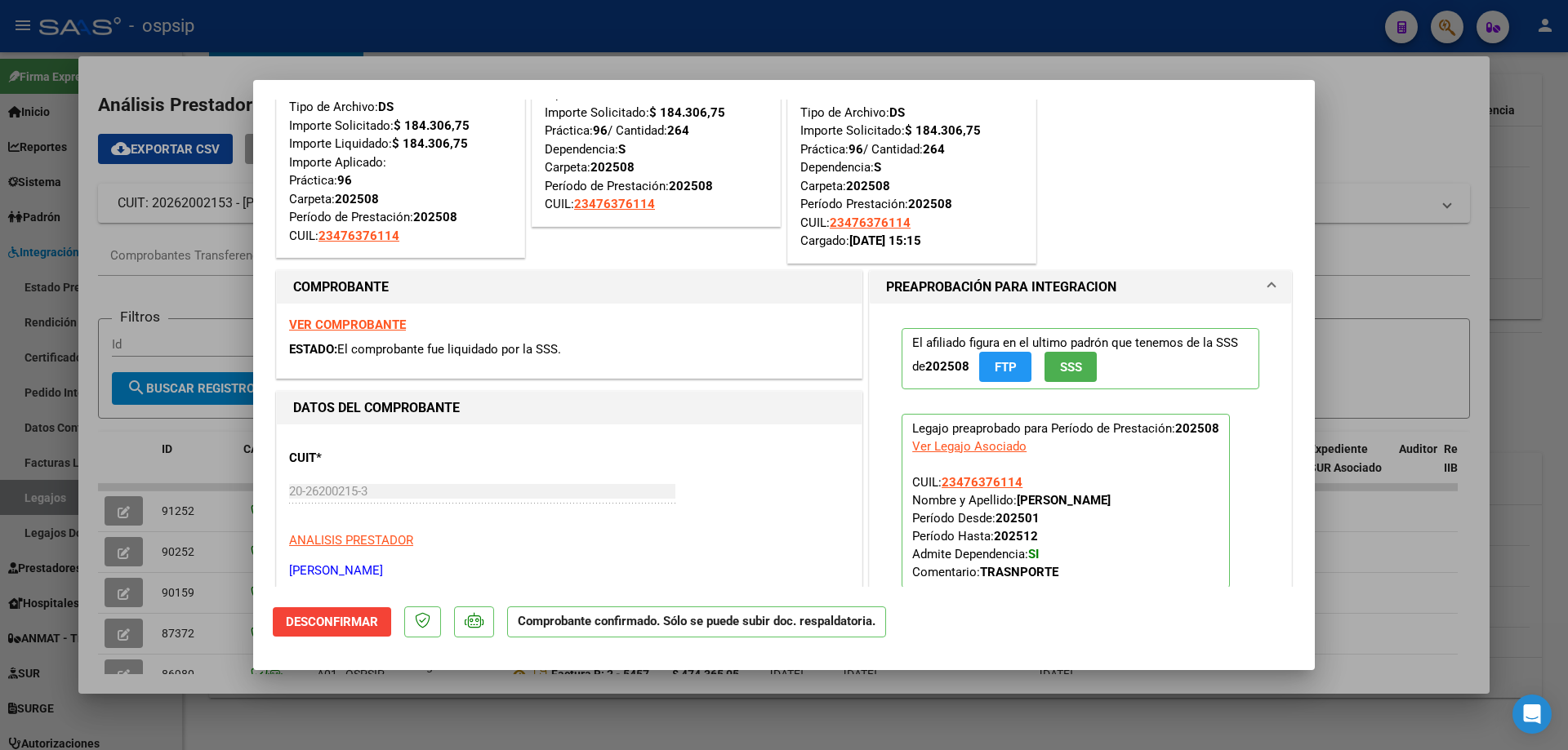
click at [363, 323] on strong "VER COMPROBANTE" at bounding box center [347, 325] width 117 height 14
click at [243, 68] on div at bounding box center [784, 375] width 1568 height 750
type input "$ 0,00"
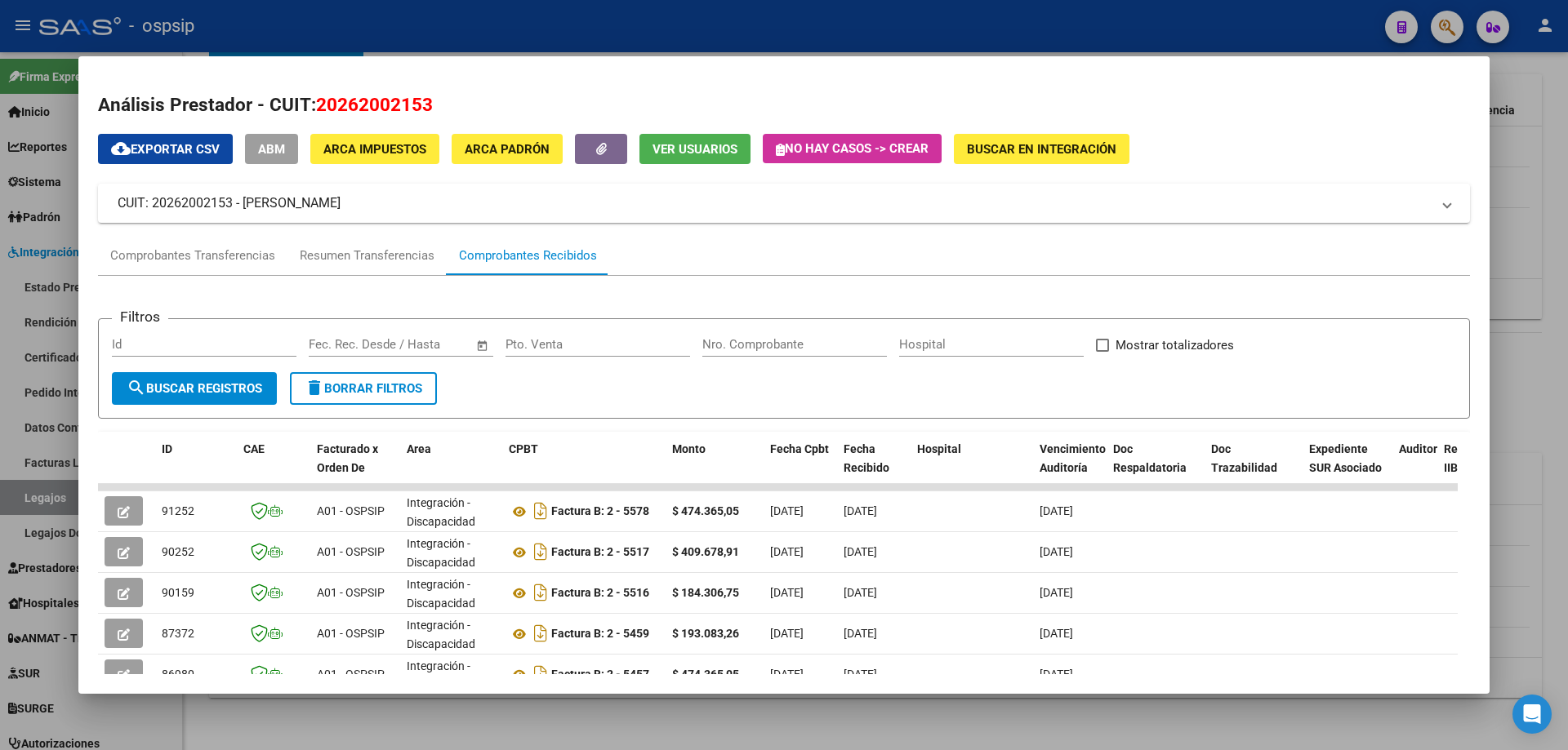
click at [243, 59] on mat-dialog-container "Análisis Prestador - CUIT: 20262002153 cloud_download Exportar CSV ABM ARCA Imp…" at bounding box center [784, 375] width 1411 height 638
click at [223, 23] on div at bounding box center [784, 375] width 1568 height 750
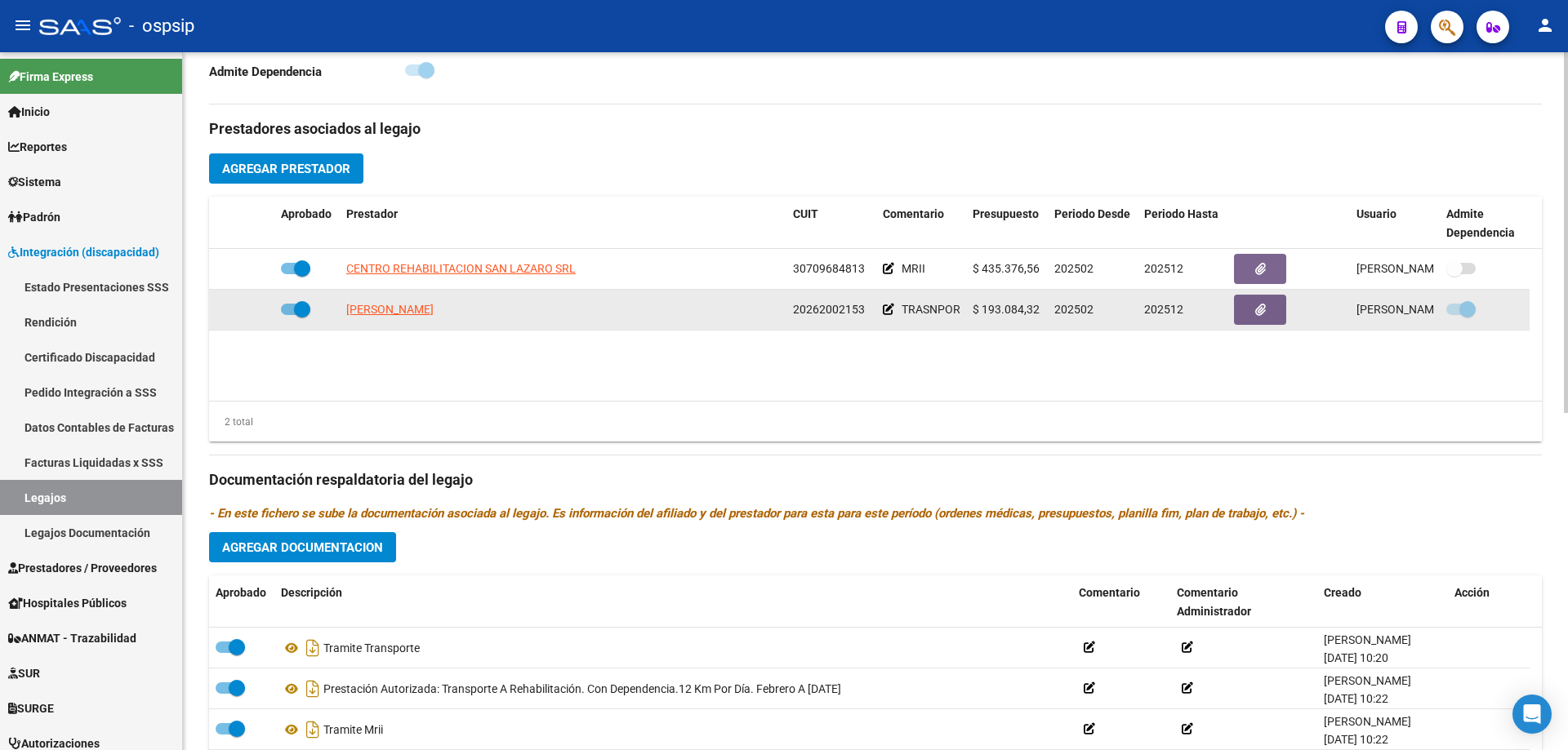
scroll to position [326, 0]
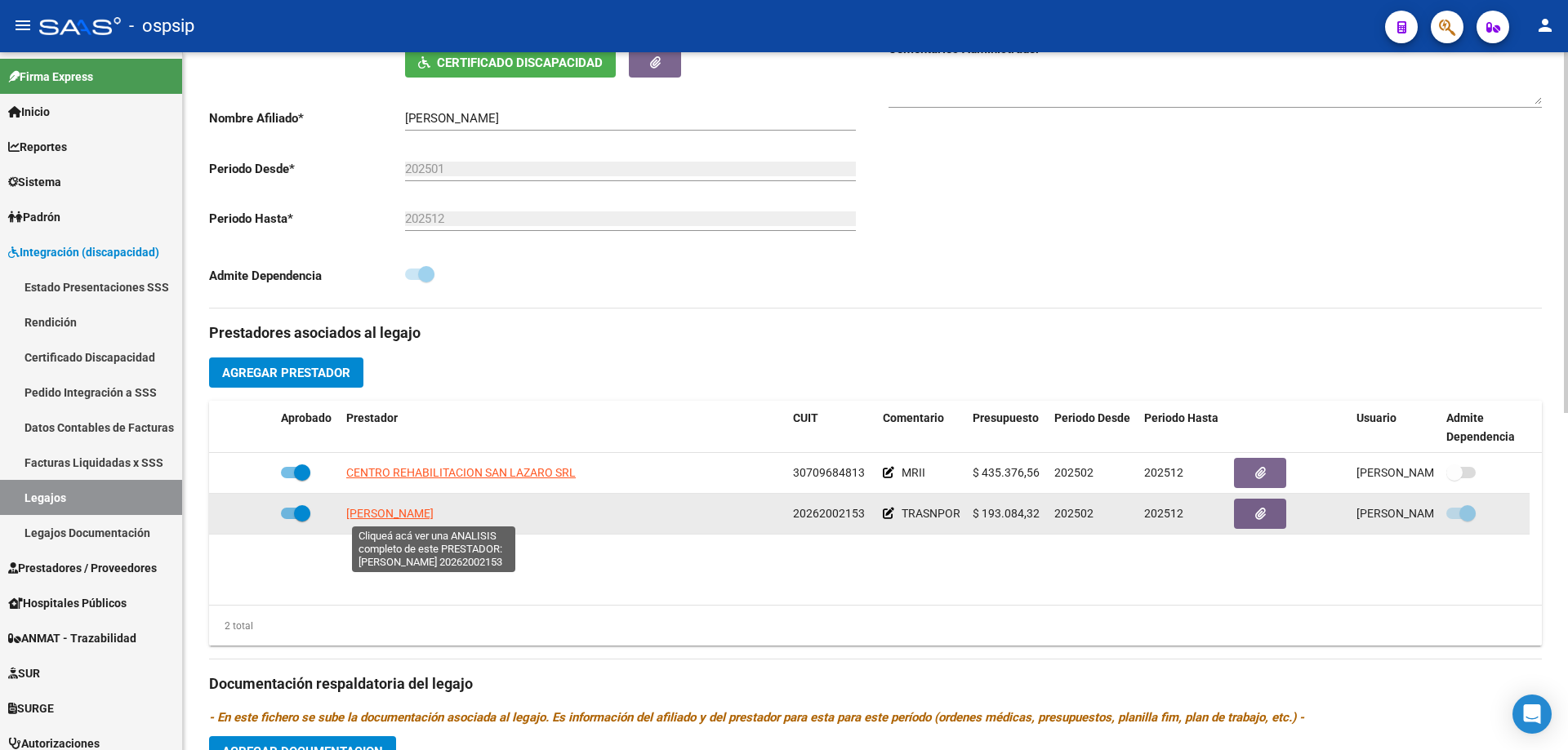
click at [399, 516] on span "[PERSON_NAME]" at bounding box center [390, 513] width 87 height 13
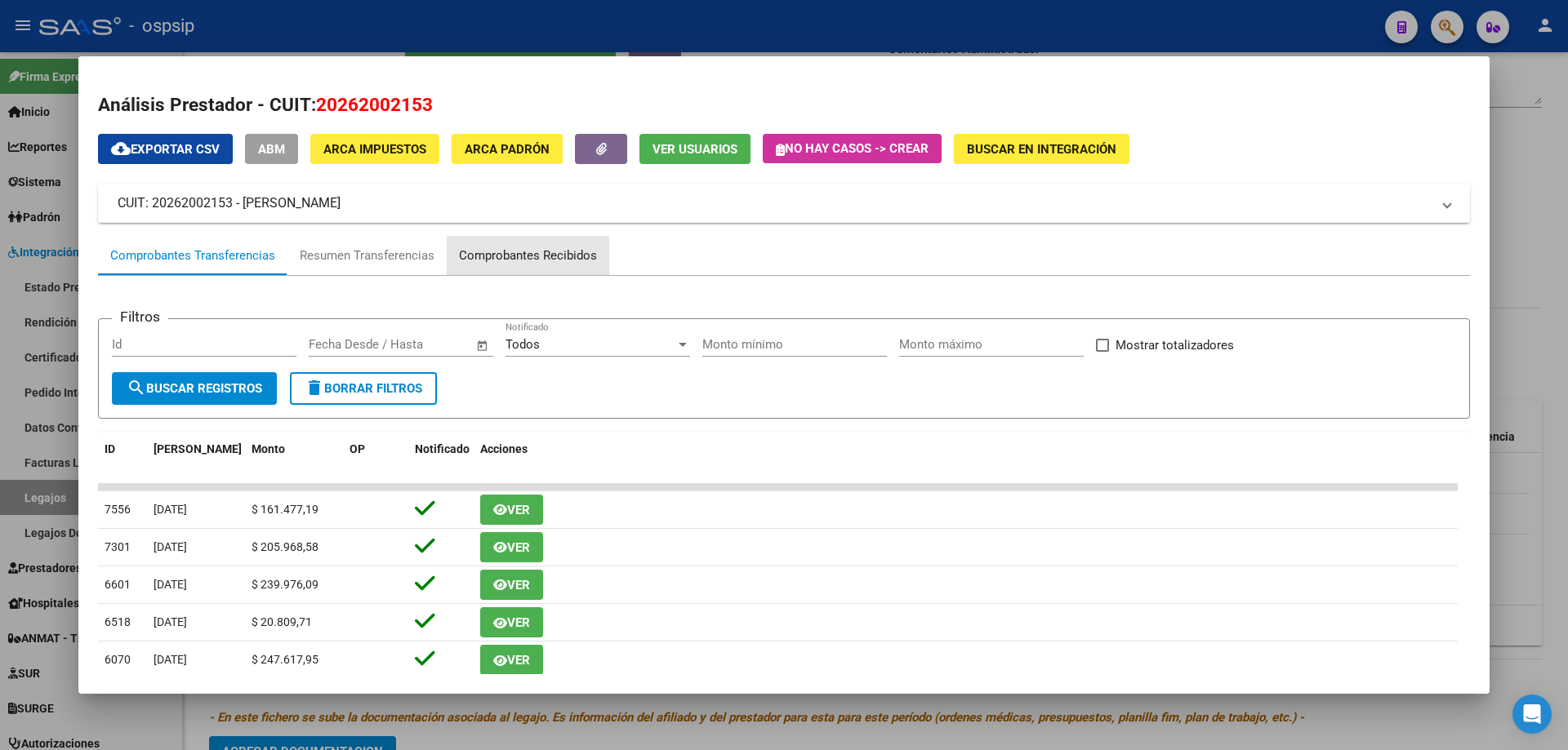
click at [516, 259] on div "Comprobantes Recibidos" at bounding box center [527, 255] width 138 height 19
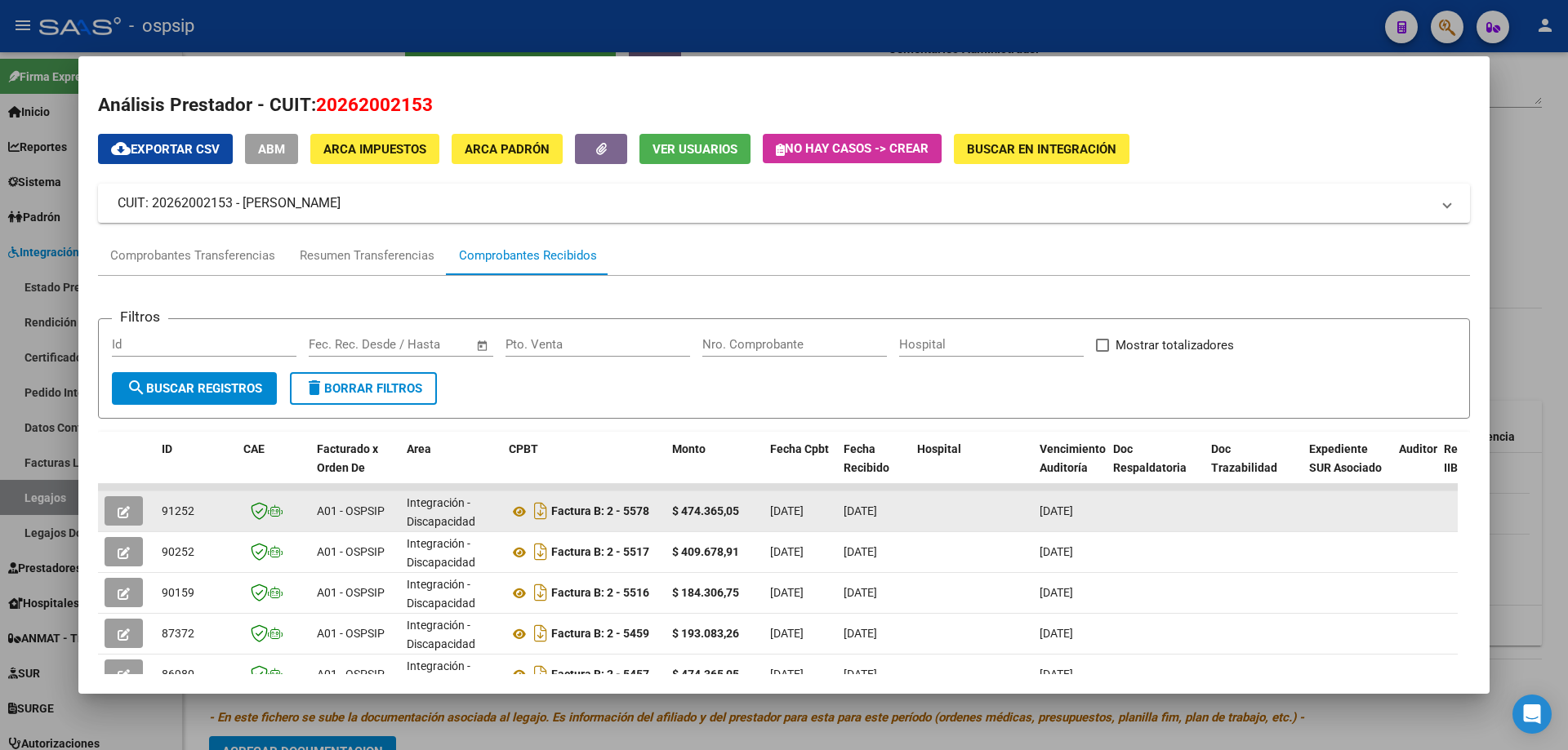
click at [133, 510] on button "button" at bounding box center [123, 511] width 39 height 30
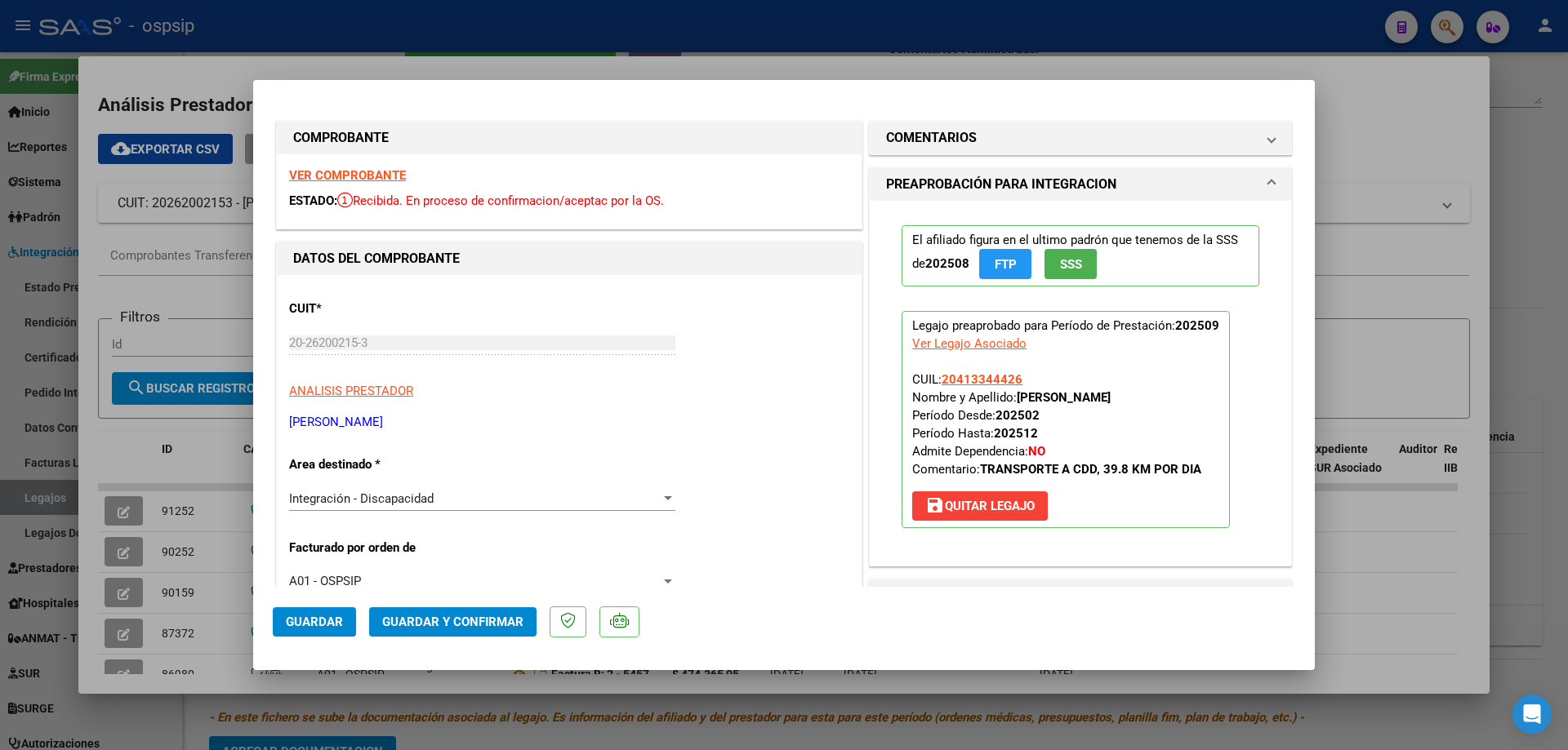
click at [118, 561] on div at bounding box center [784, 375] width 1568 height 750
type input "$ 0,00"
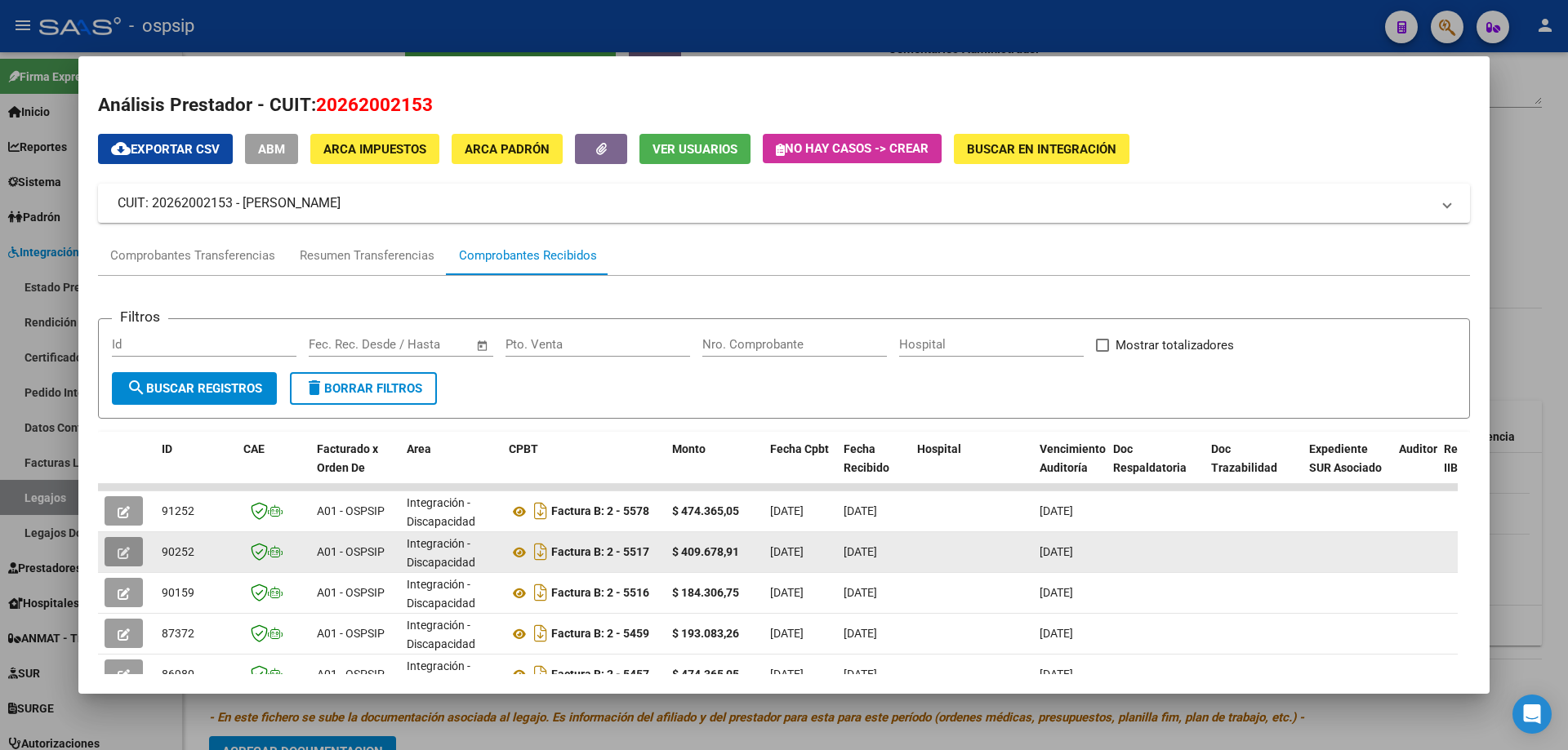
click at [120, 559] on span "button" at bounding box center [124, 551] width 13 height 14
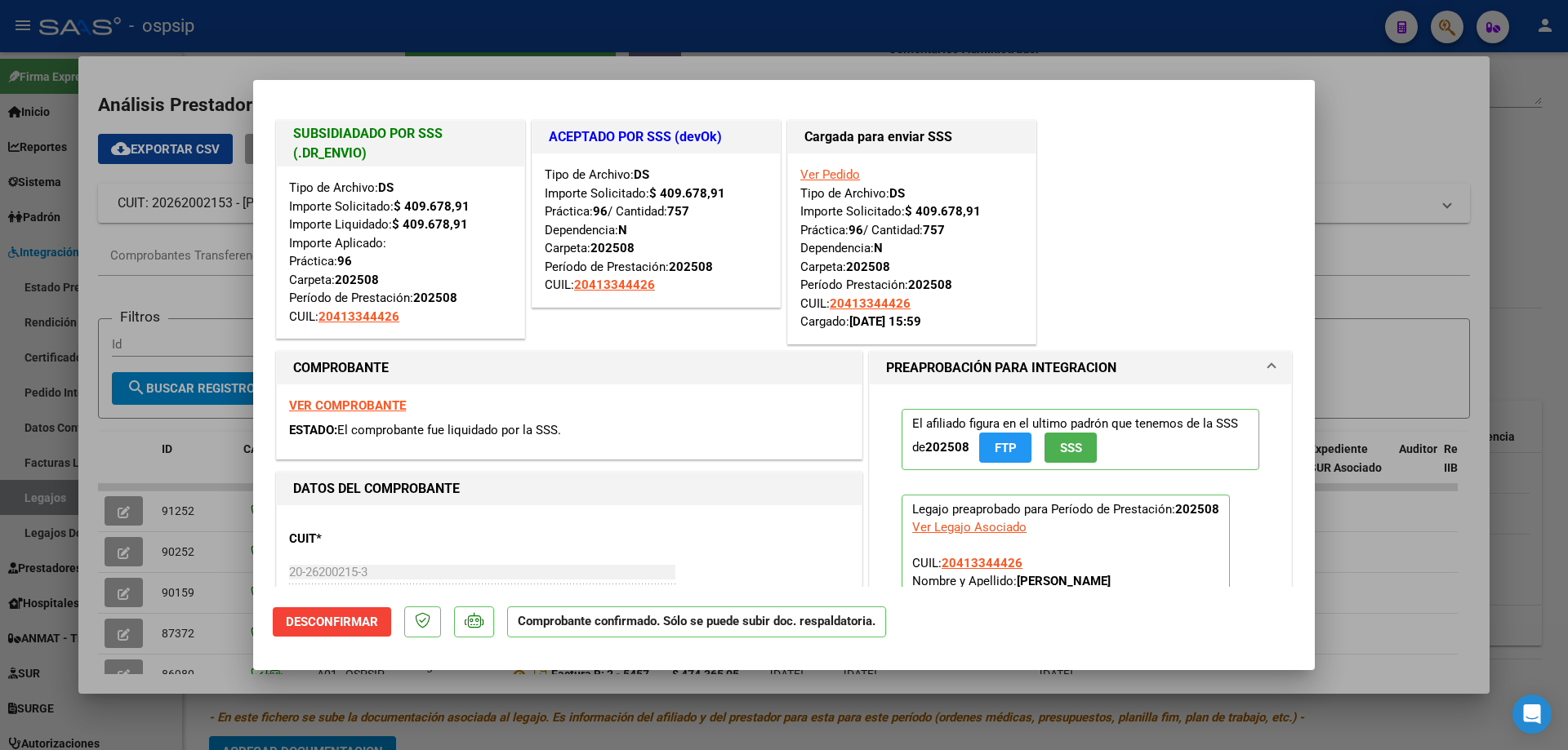
scroll to position [0, 0]
click at [126, 586] on div at bounding box center [784, 375] width 1568 height 750
type input "$ 0,00"
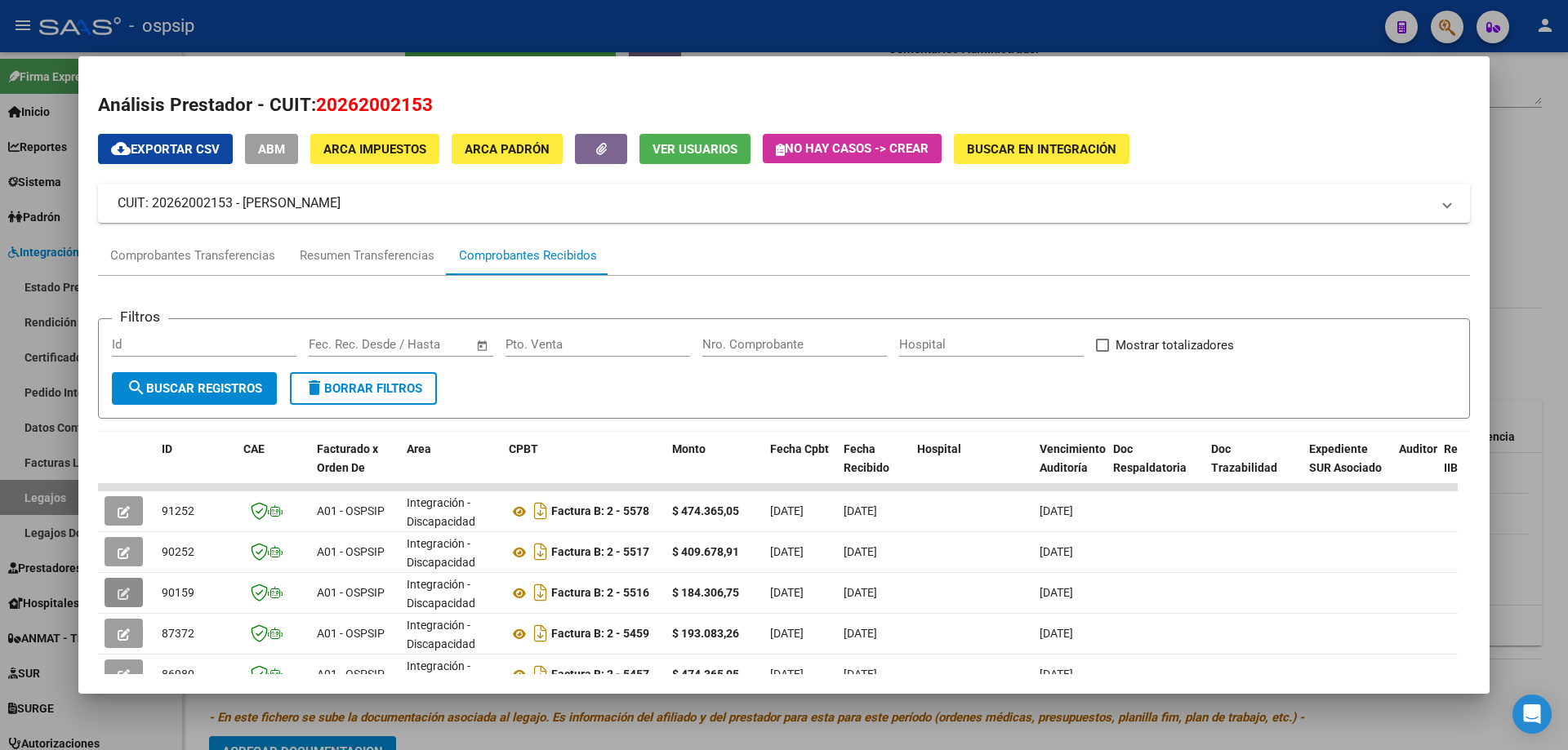
click at [126, 586] on span "button" at bounding box center [124, 593] width 13 height 14
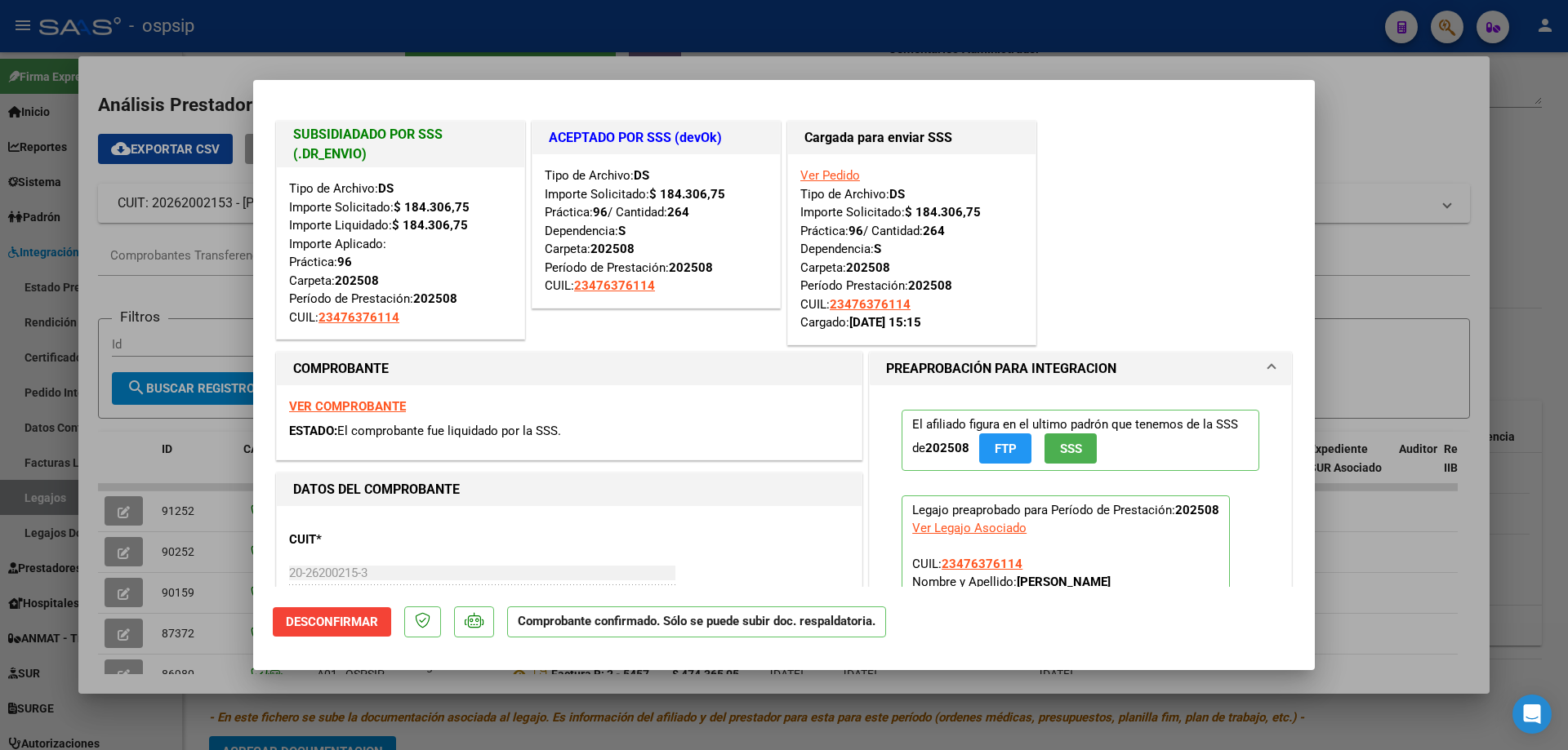
click at [362, 24] on div at bounding box center [784, 375] width 1568 height 750
type input "$ 0,00"
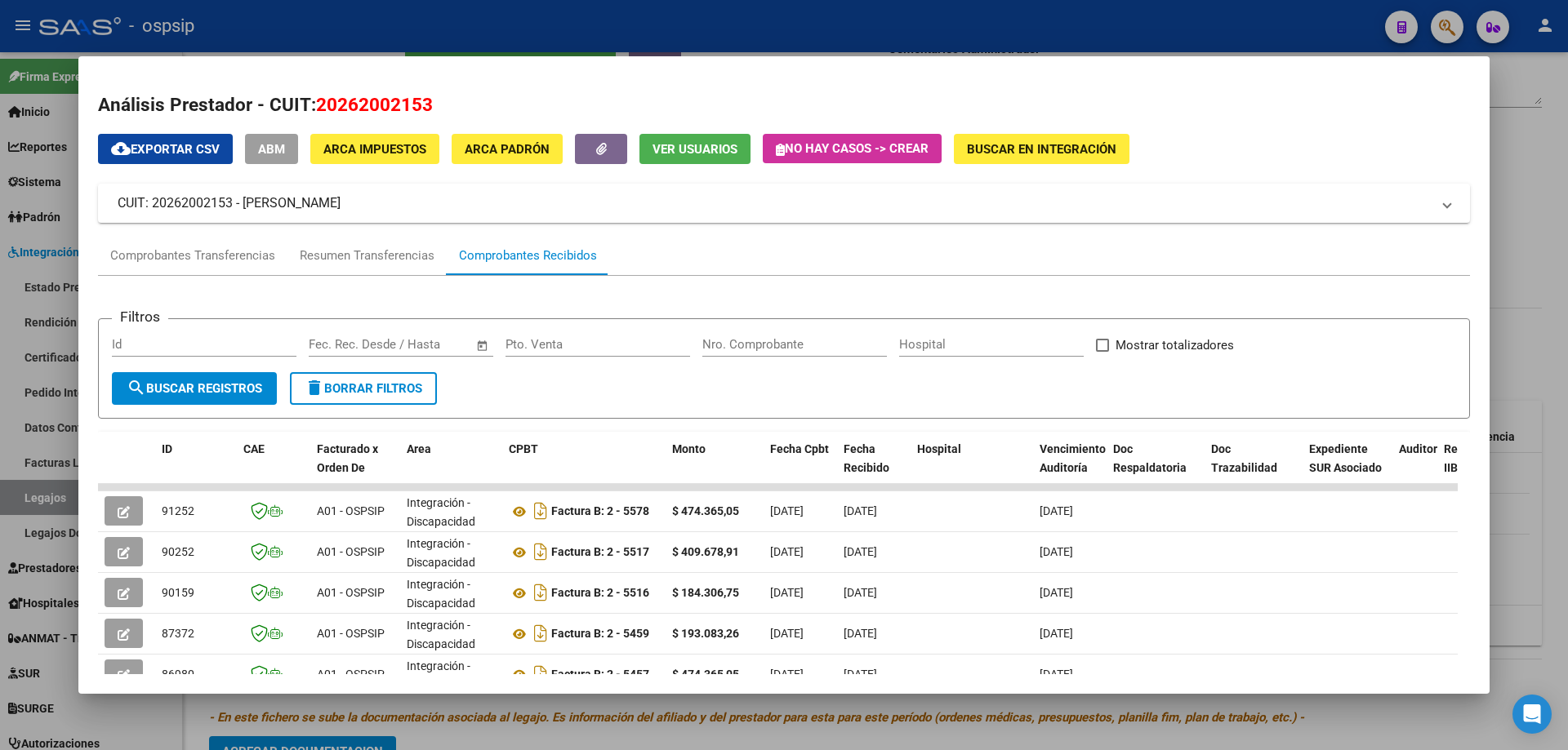
click at [362, 24] on div at bounding box center [784, 375] width 1568 height 750
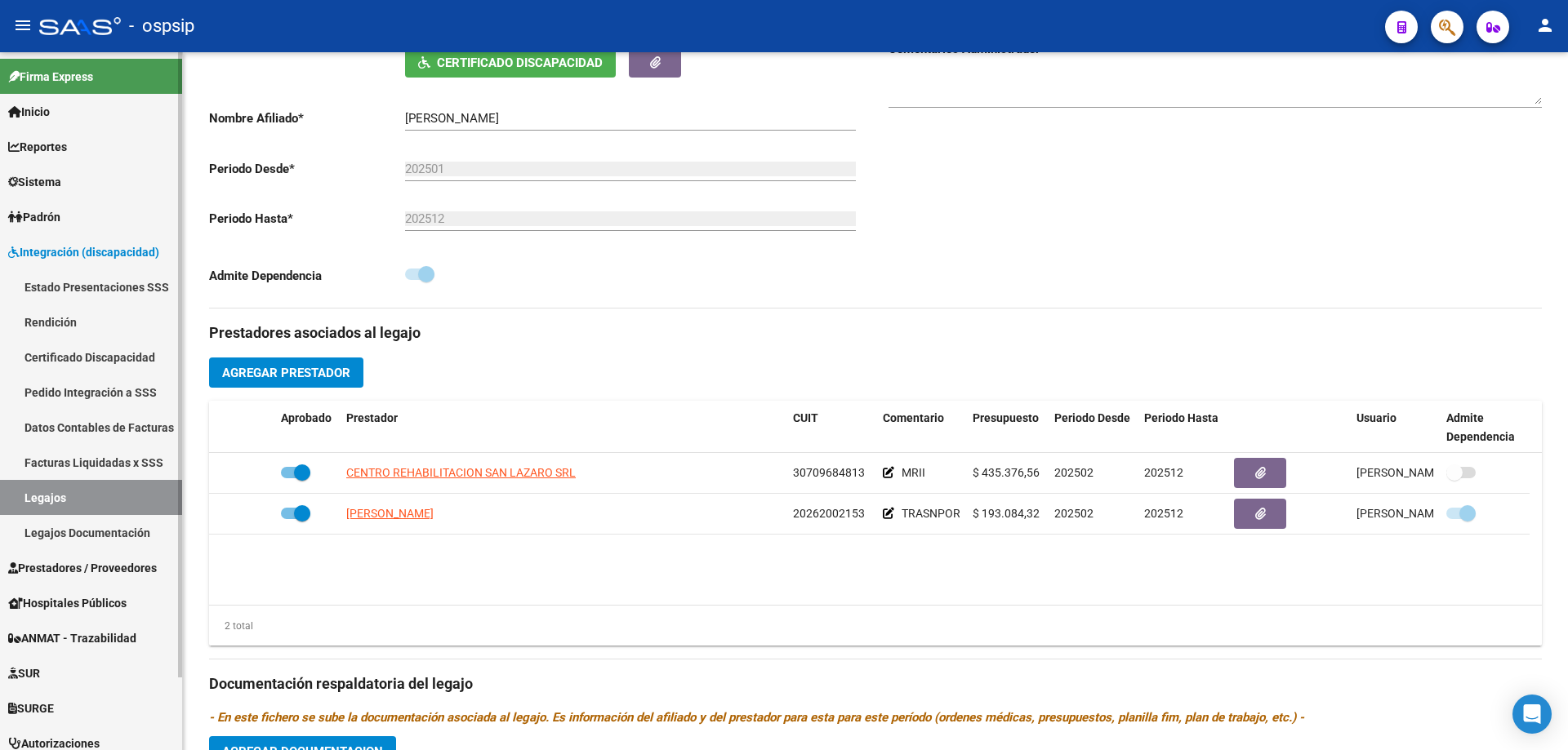
click at [85, 490] on link "Legajos" at bounding box center [91, 497] width 182 height 35
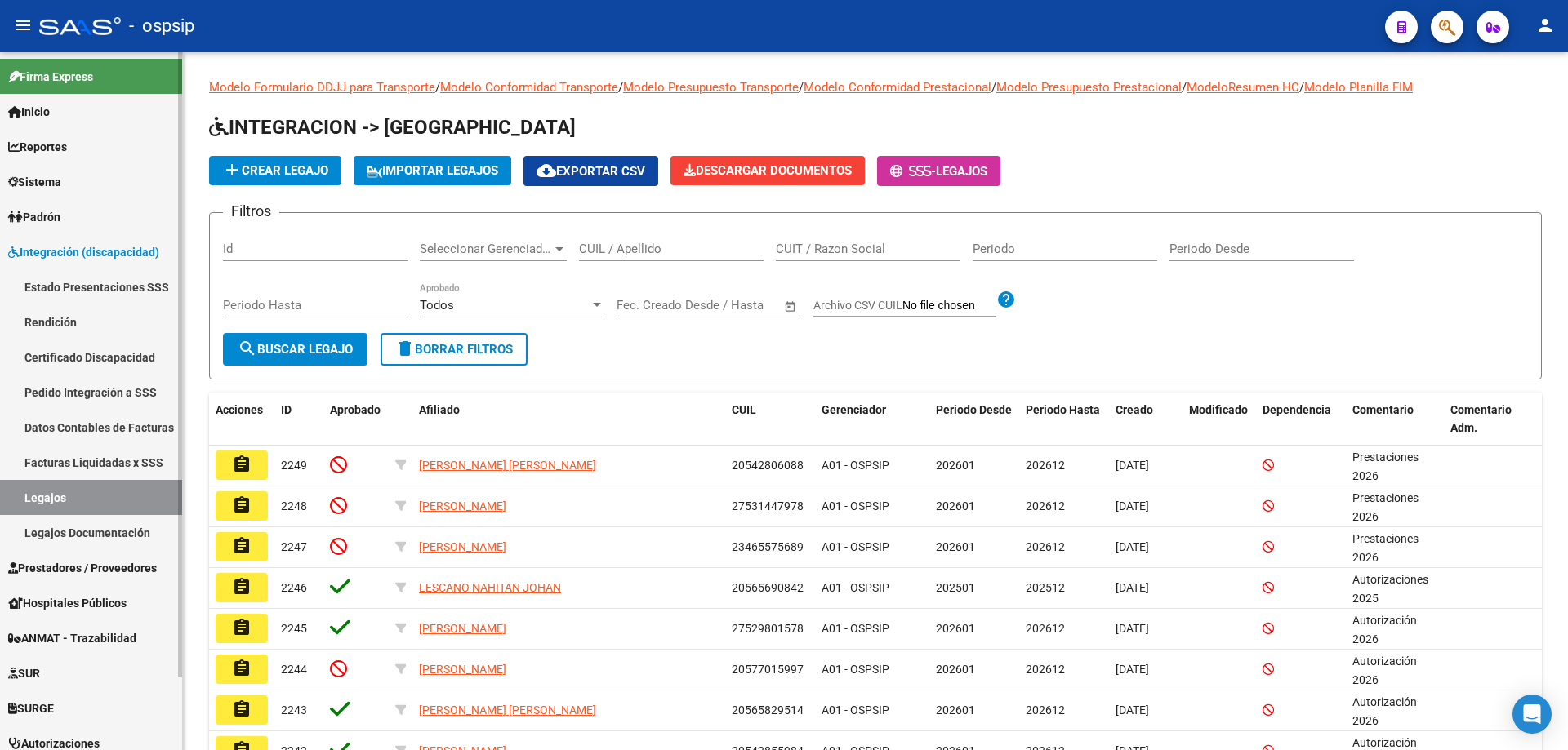
click at [111, 552] on link "Prestadores / Proveedores" at bounding box center [91, 567] width 182 height 35
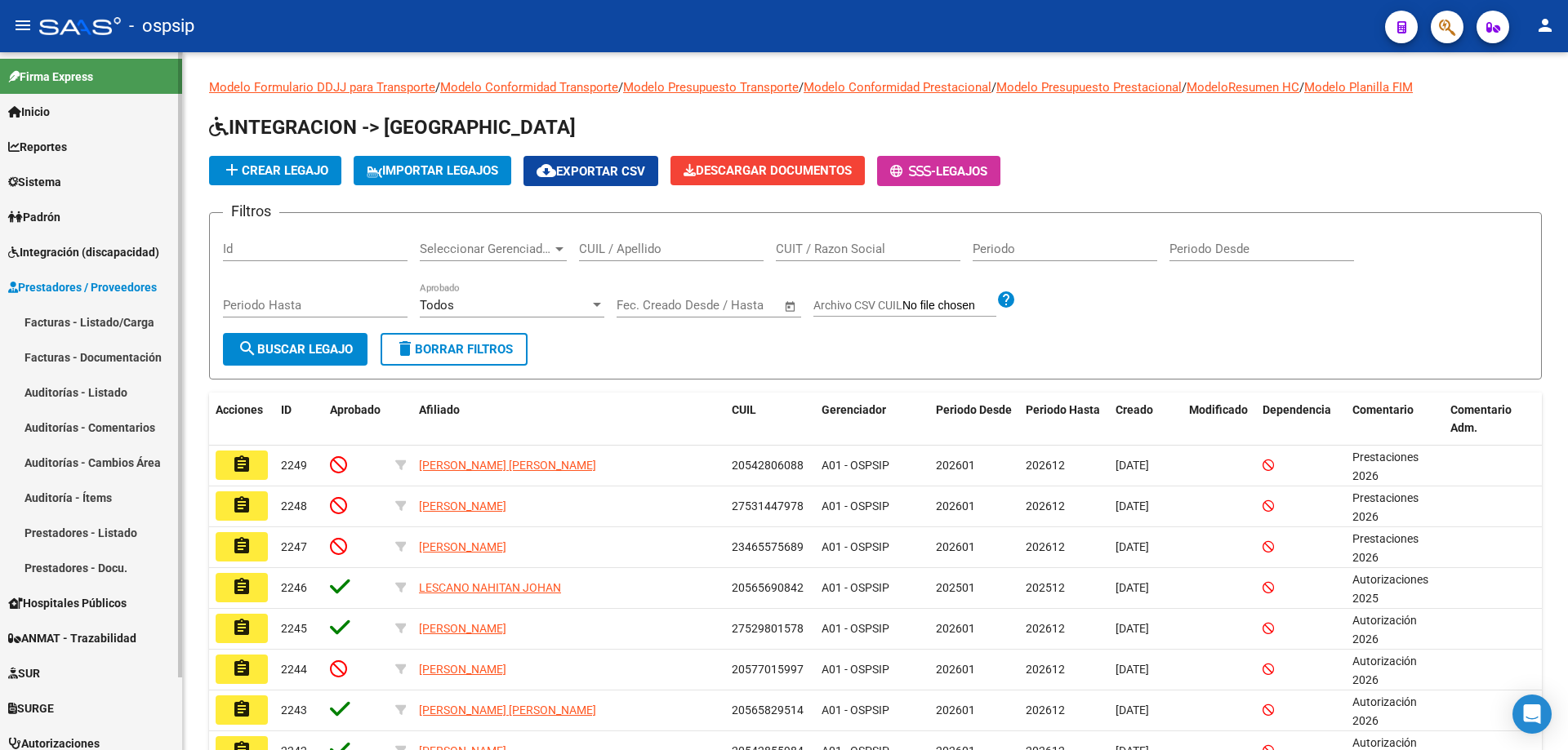
click at [76, 322] on link "Facturas - Listado/Carga" at bounding box center [91, 322] width 182 height 35
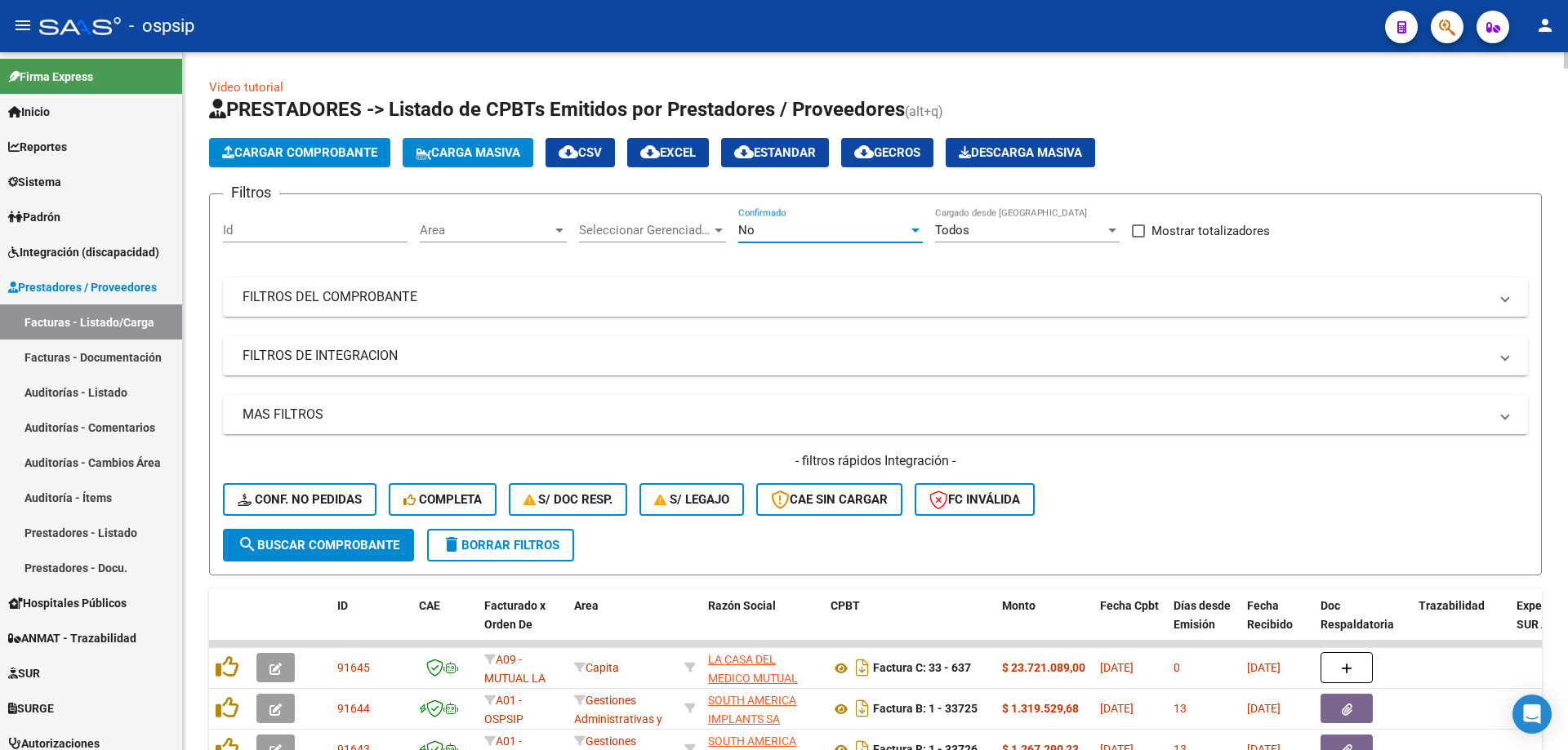
click at [781, 226] on div "No" at bounding box center [822, 230] width 170 height 14
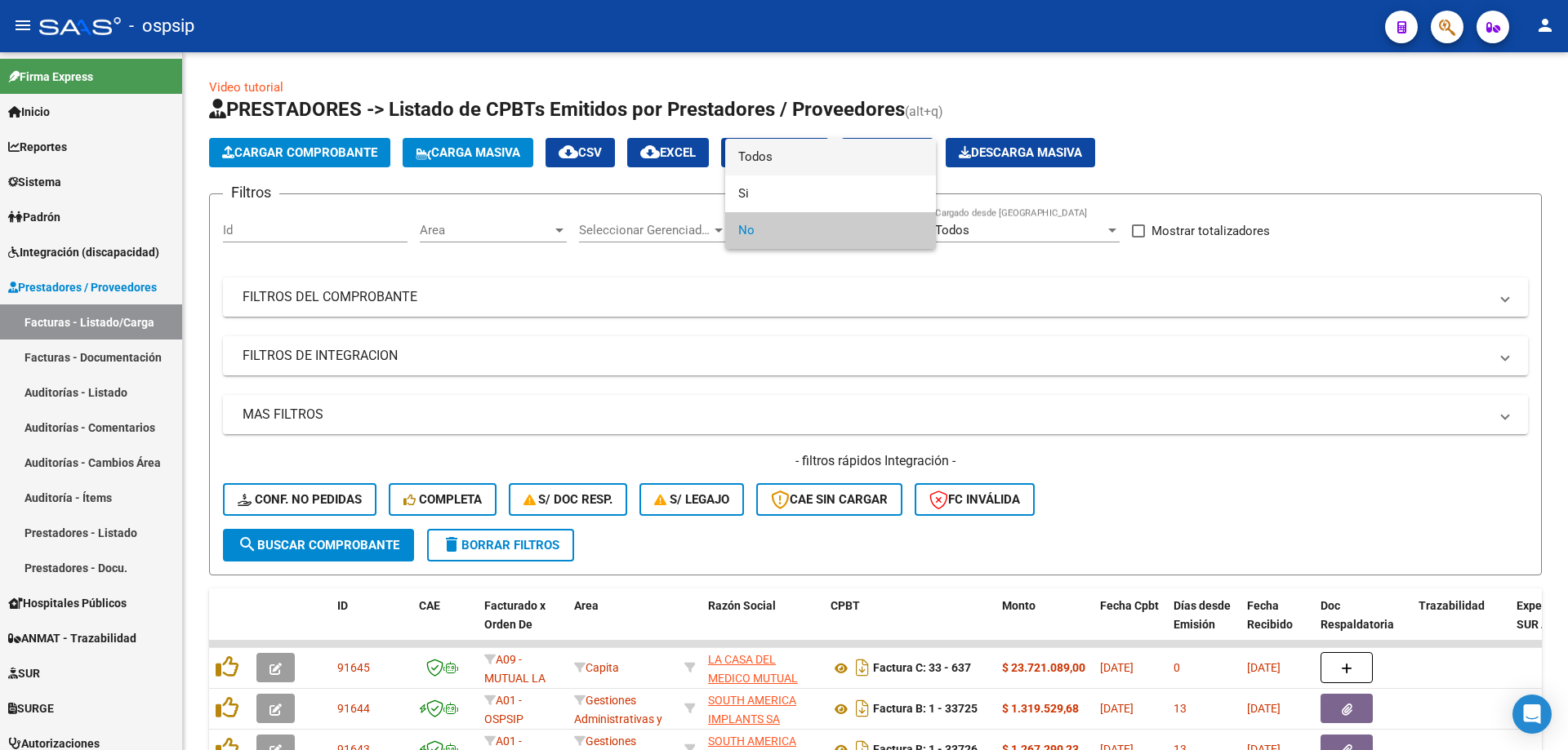
click at [757, 144] on span "Todos" at bounding box center [829, 156] width 184 height 37
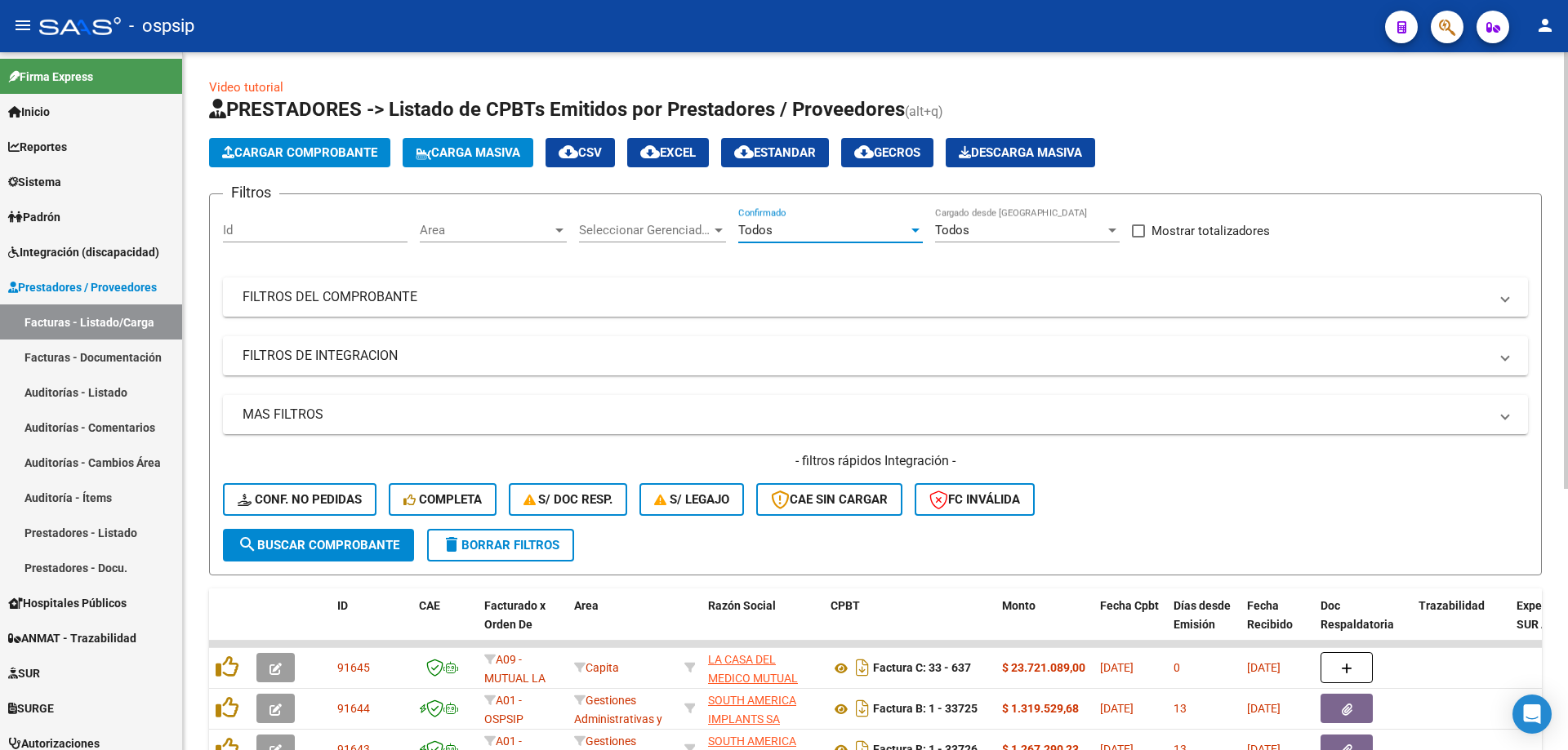
click at [420, 275] on div "Filtros Id Area Area Seleccionar Gerenciador Seleccionar Gerenciador Todos Conf…" at bounding box center [875, 369] width 1304 height 322
click at [414, 308] on mat-expansion-panel-header "FILTROS DEL COMPROBANTE" at bounding box center [875, 298] width 1304 height 40
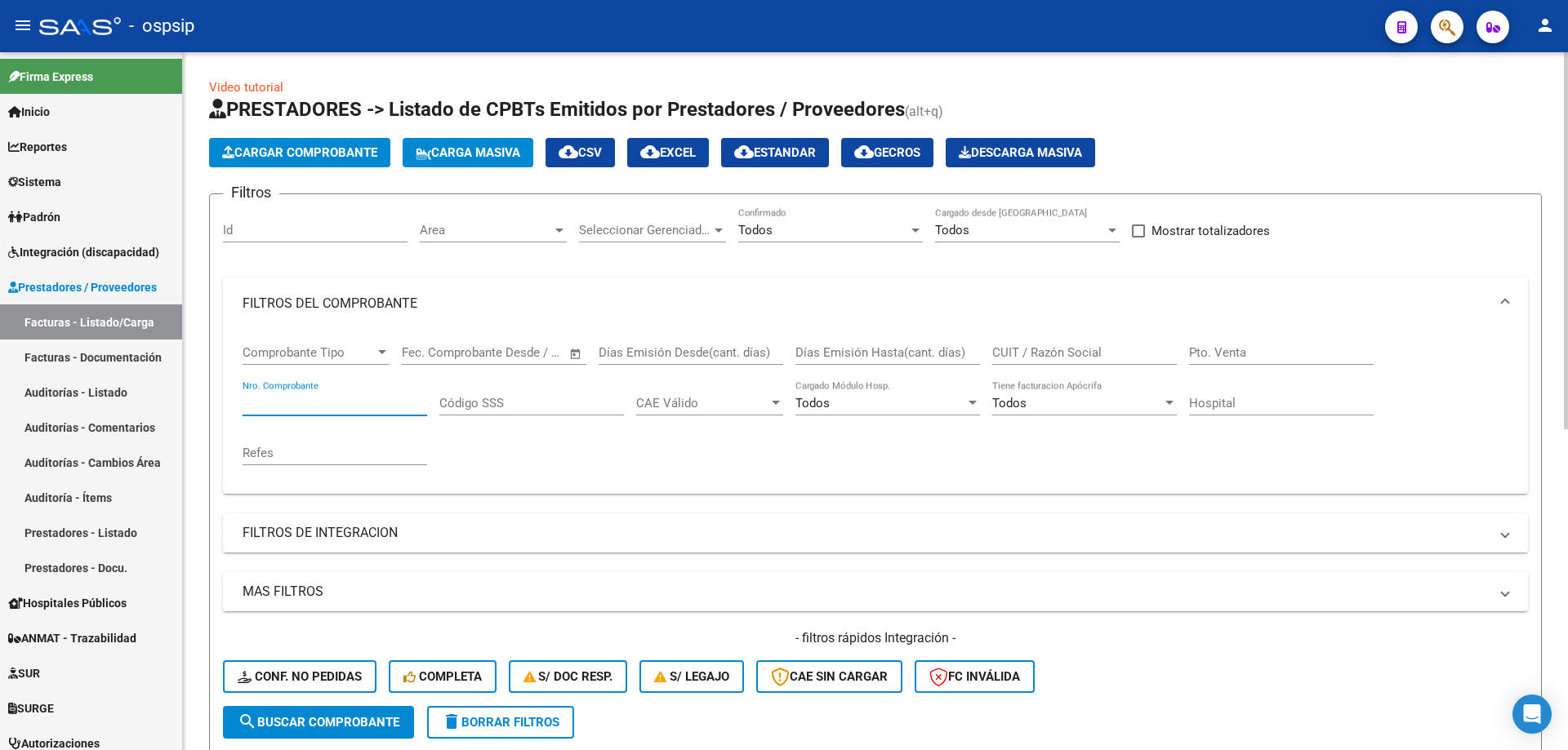
click at [297, 407] on input "Nro. Comprobante" at bounding box center [335, 403] width 184 height 14
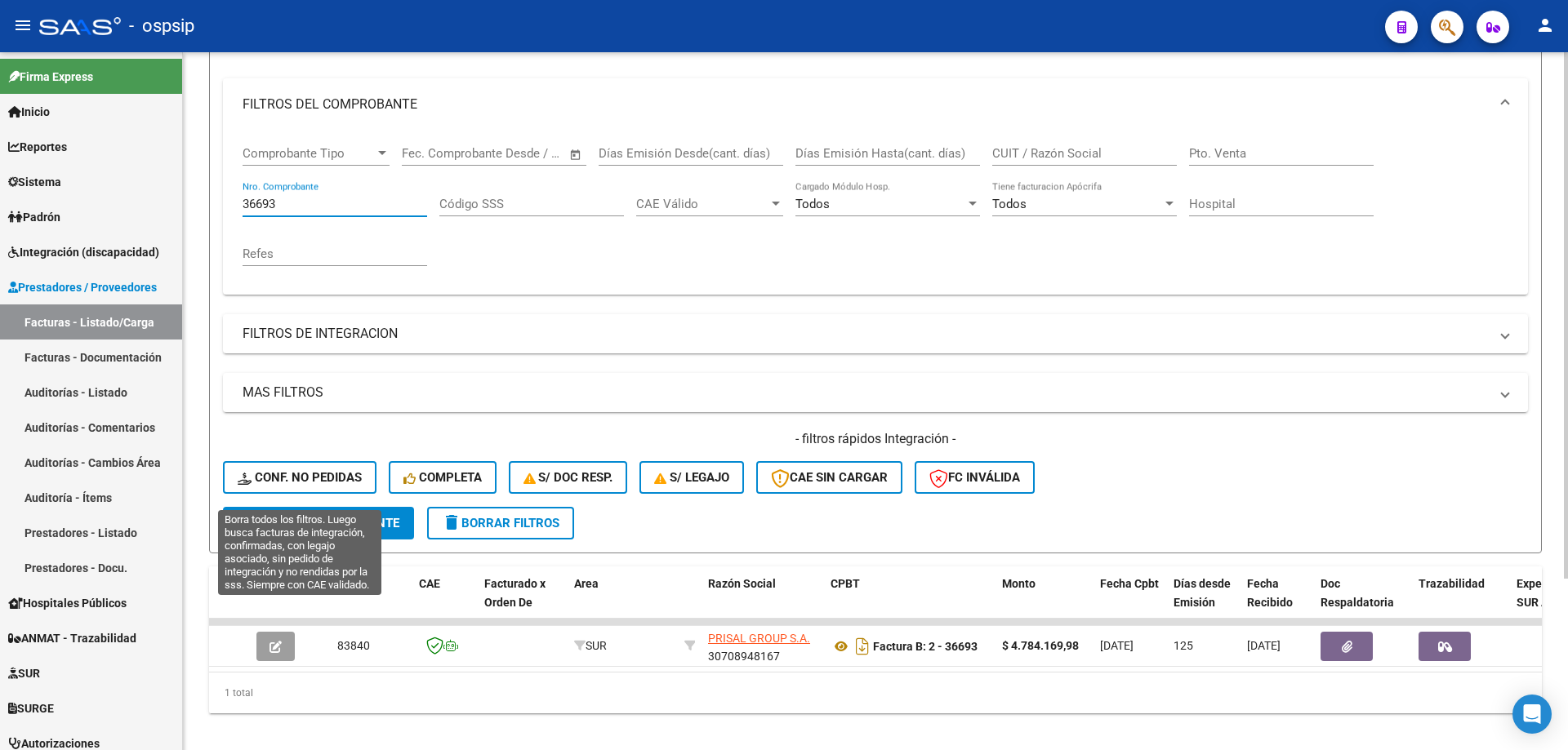
scroll to position [227, 0]
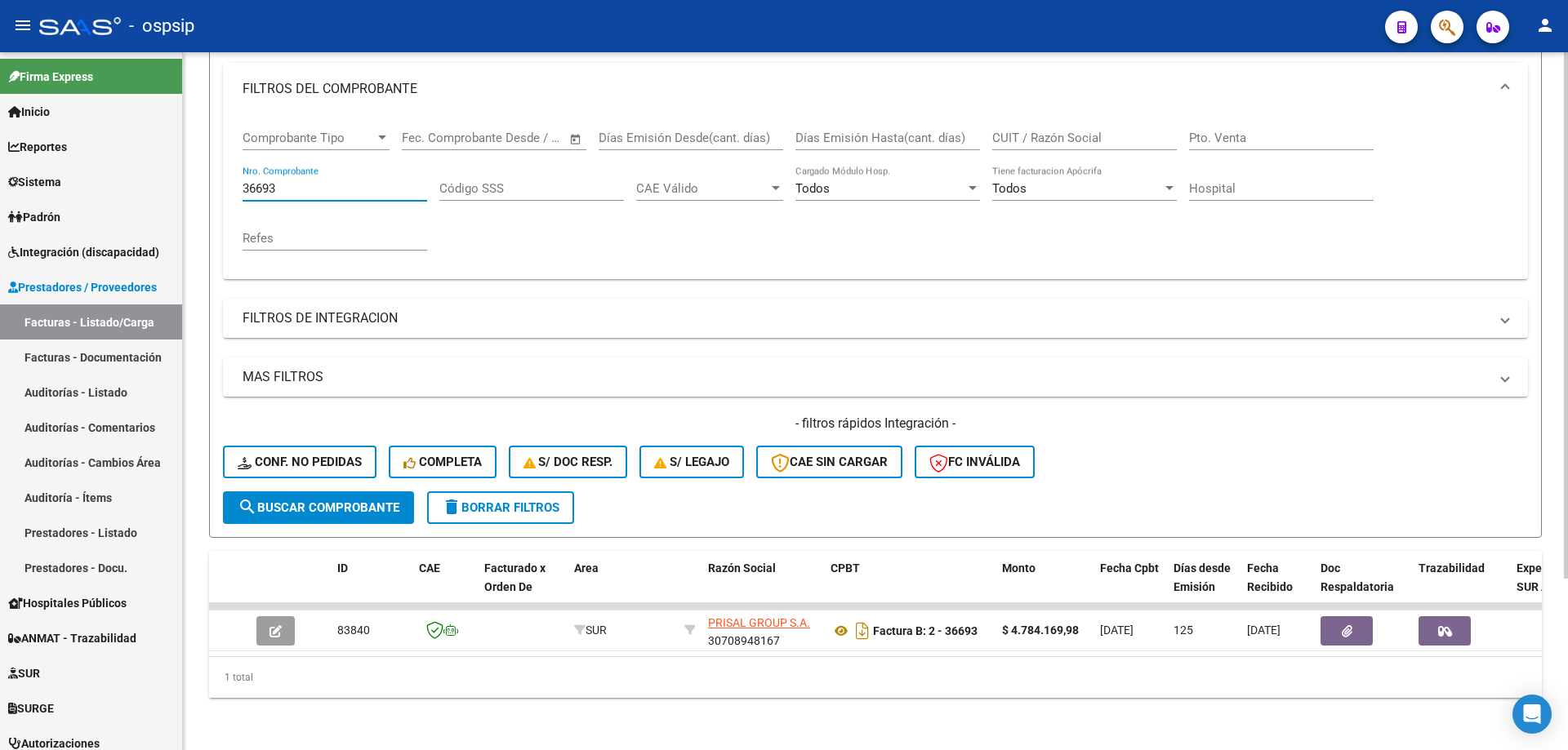
type input "36693"
drag, startPoint x: 1236, startPoint y: 67, endPoint x: 1230, endPoint y: 58, distance: 10.8
click at [1233, 65] on mat-expansion-panel-header "FILTROS DEL COMPROBANTE" at bounding box center [875, 89] width 1304 height 52
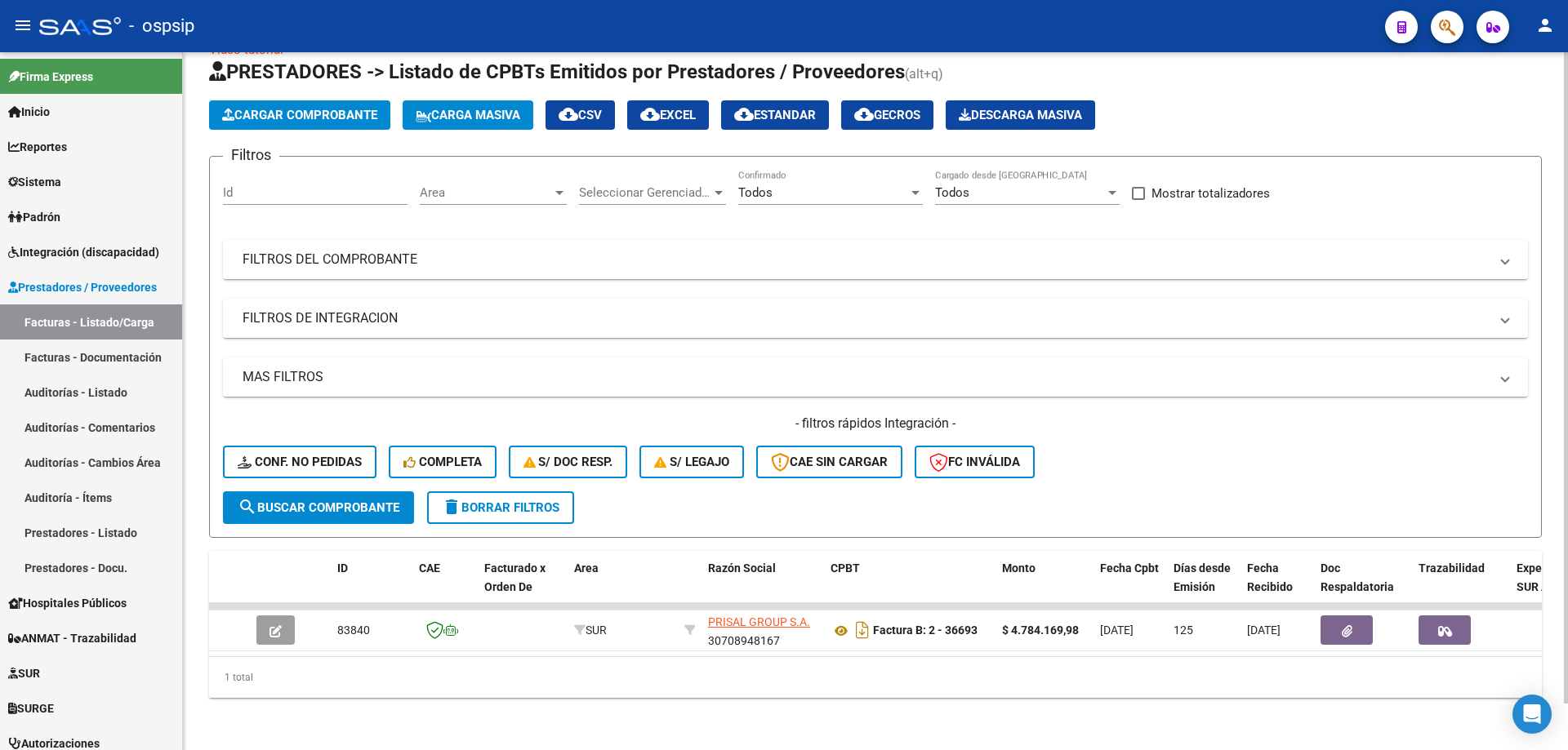
click at [1197, 692] on div "1 total" at bounding box center [874, 677] width 1332 height 40
